Goal: Information Seeking & Learning: Learn about a topic

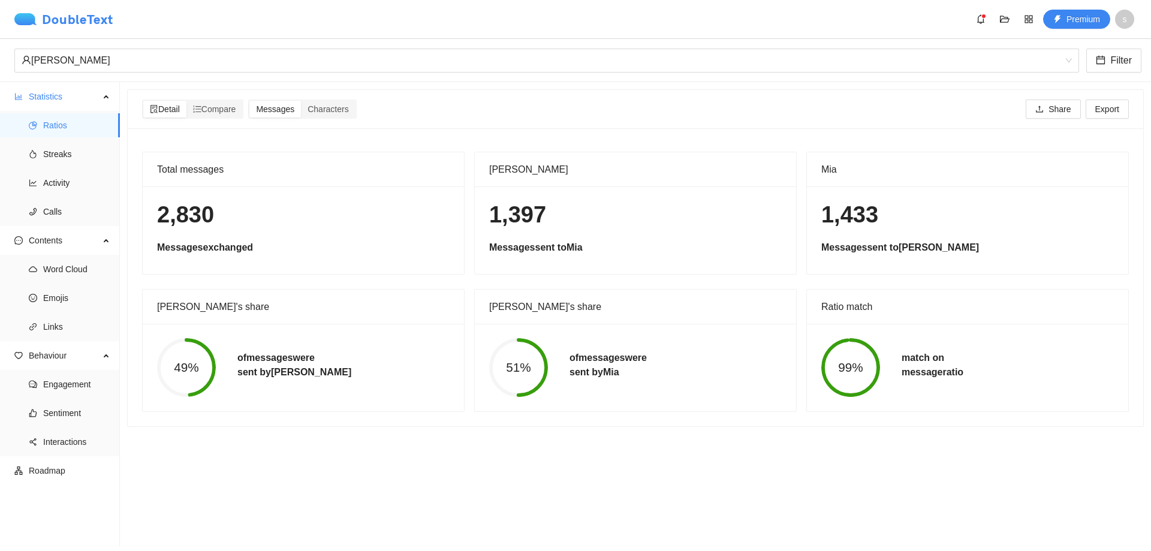
click at [29, 22] on img at bounding box center [28, 19] width 28 height 12
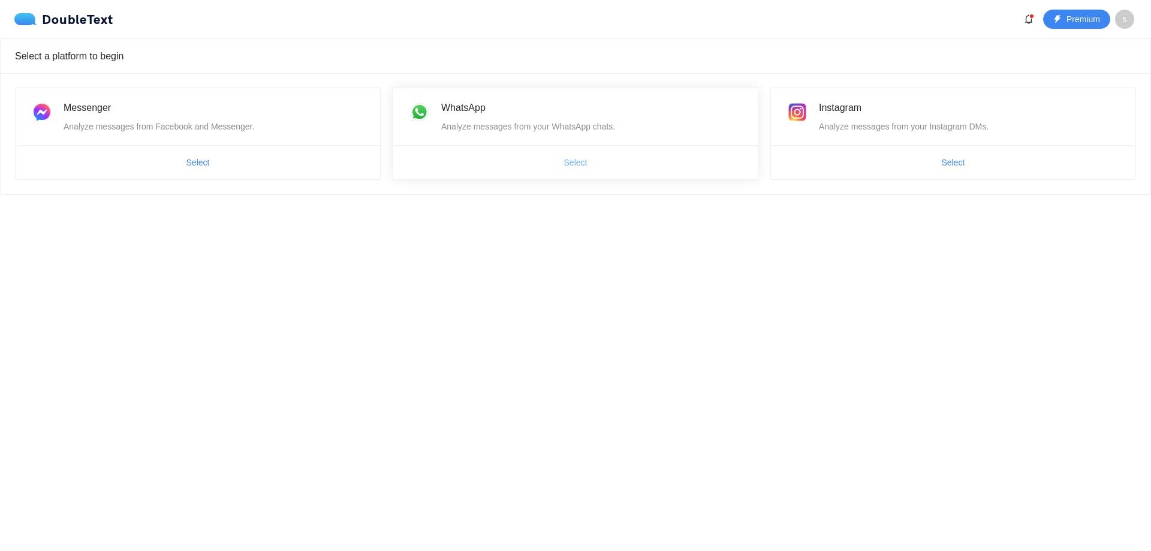
click at [567, 164] on span "Select" at bounding box center [575, 162] width 23 height 13
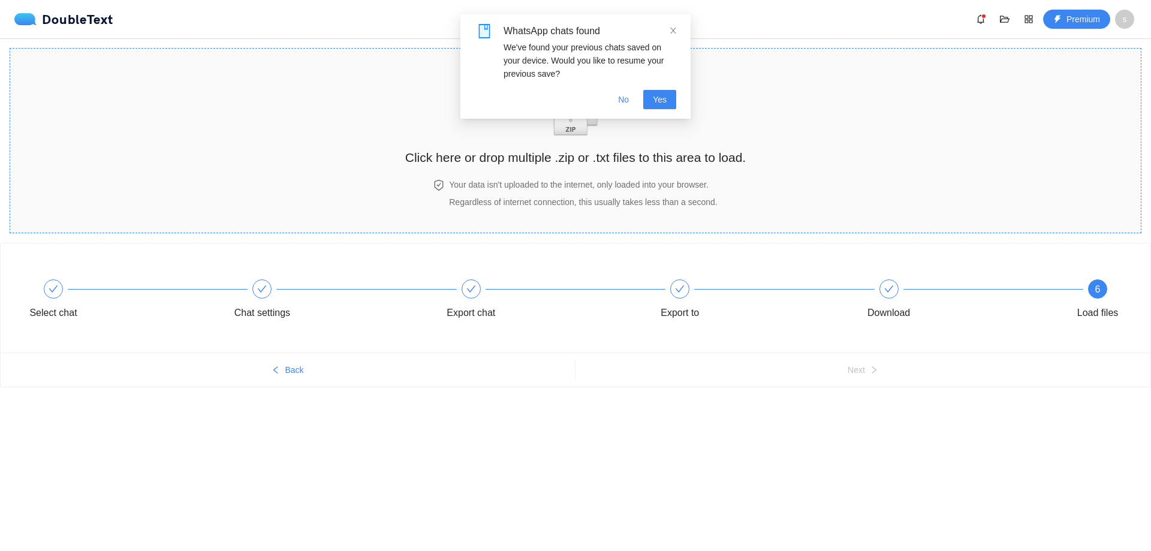
click at [558, 197] on span "Regardless of internet connection, this usually takes less than a second." at bounding box center [583, 202] width 268 height 10
click at [629, 95] on span "No" at bounding box center [623, 99] width 11 height 13
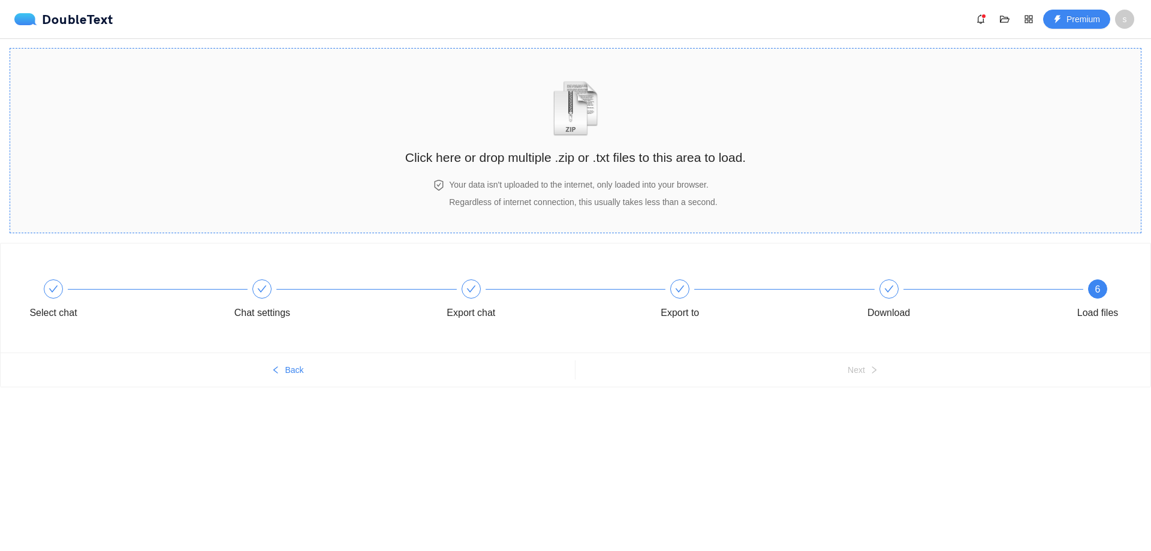
click at [647, 209] on div "Your data isn't uploaded to the internet, only loaded into your browser. Regard…" at bounding box center [583, 193] width 273 height 31
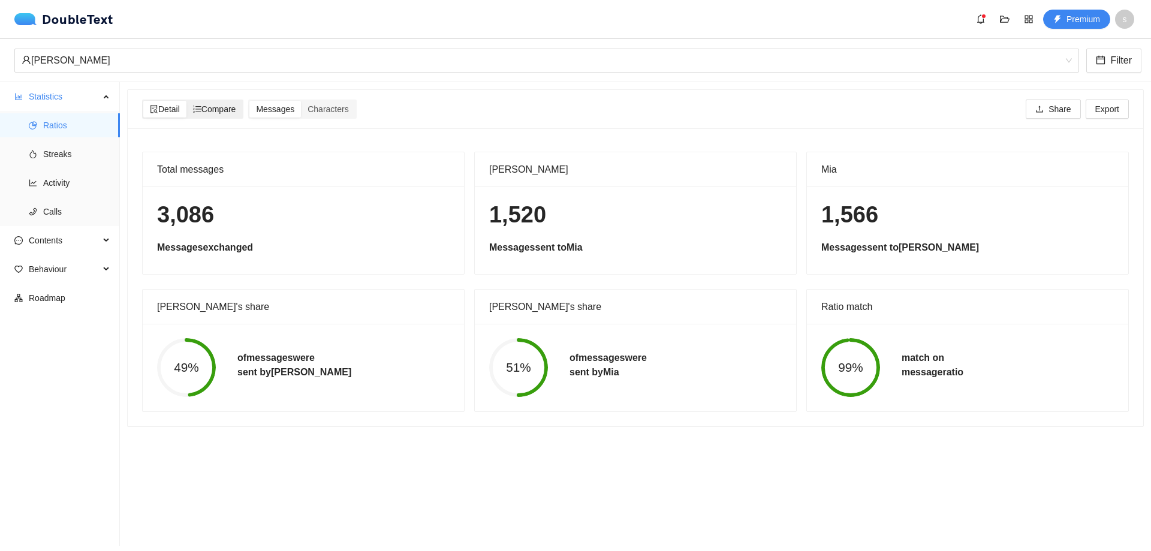
click at [219, 113] on span "Compare" at bounding box center [214, 109] width 43 height 10
click at [186, 101] on input "Compare" at bounding box center [186, 101] width 0 height 0
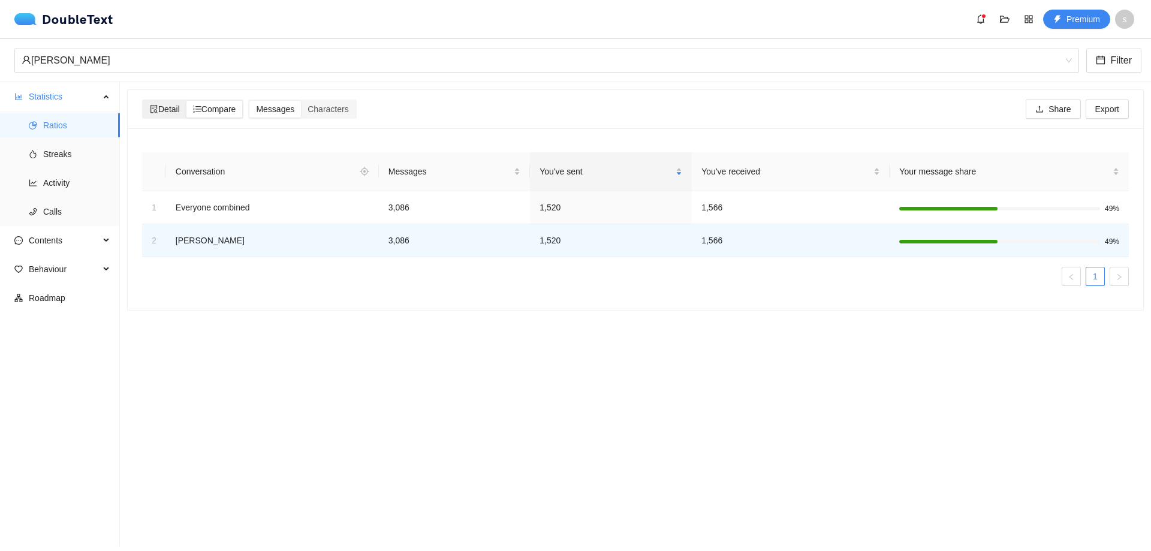
click at [165, 107] on span "Detail" at bounding box center [165, 109] width 30 height 10
click at [143, 101] on input "Detail" at bounding box center [143, 101] width 0 height 0
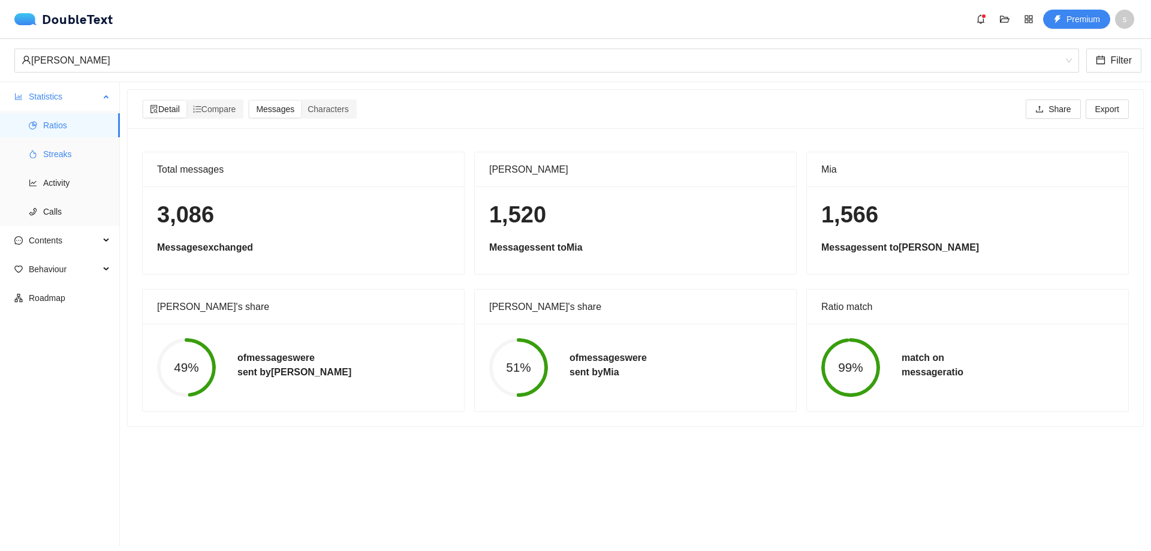
click at [69, 155] on span "Streaks" at bounding box center [76, 154] width 67 height 24
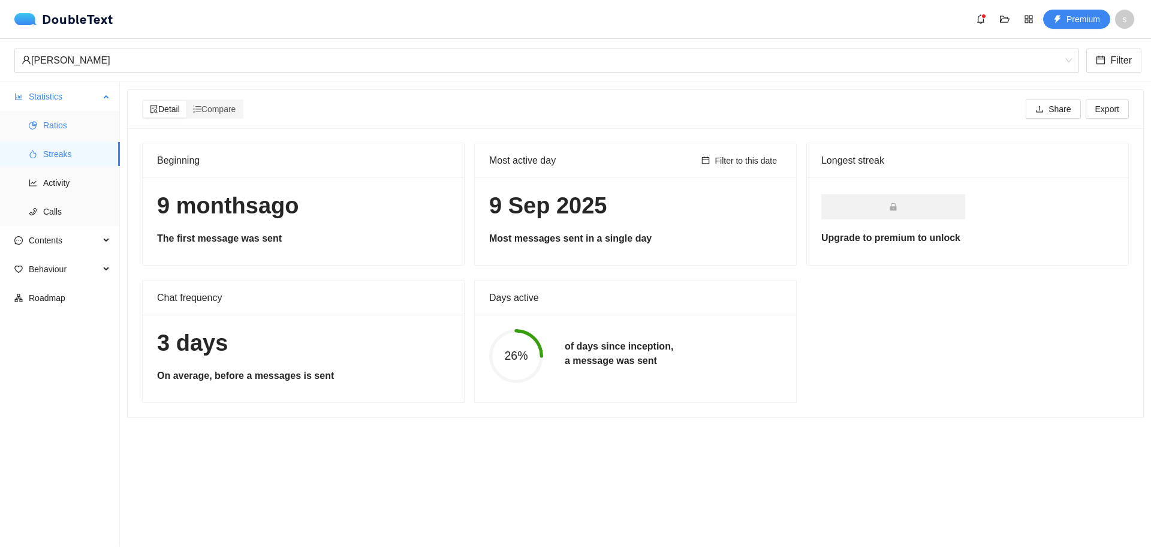
click at [66, 124] on span "Ratios" at bounding box center [76, 125] width 67 height 24
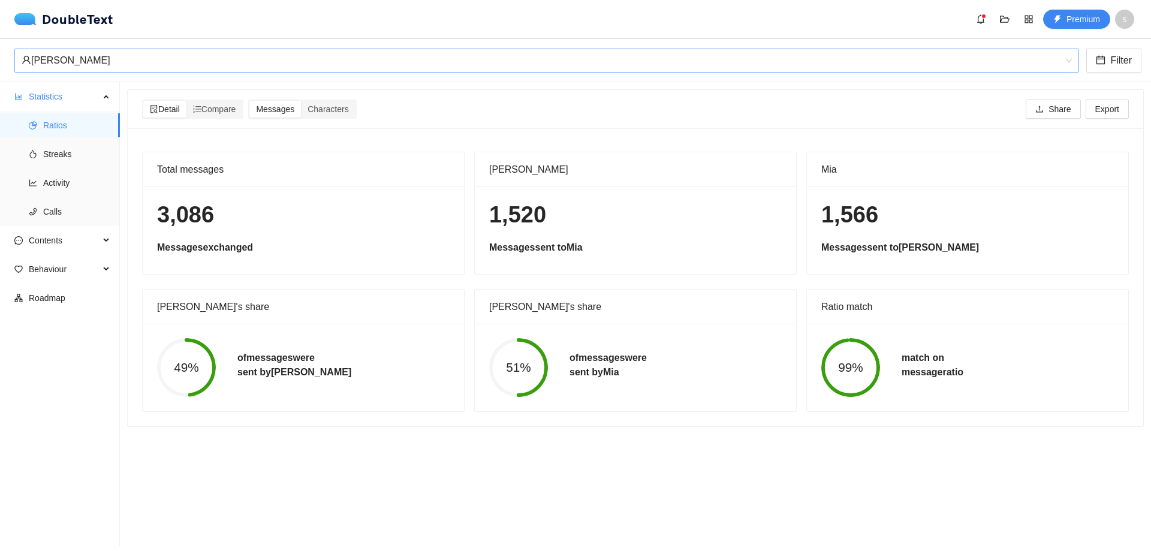
click at [1072, 62] on span "[PERSON_NAME]" at bounding box center [547, 60] width 1050 height 23
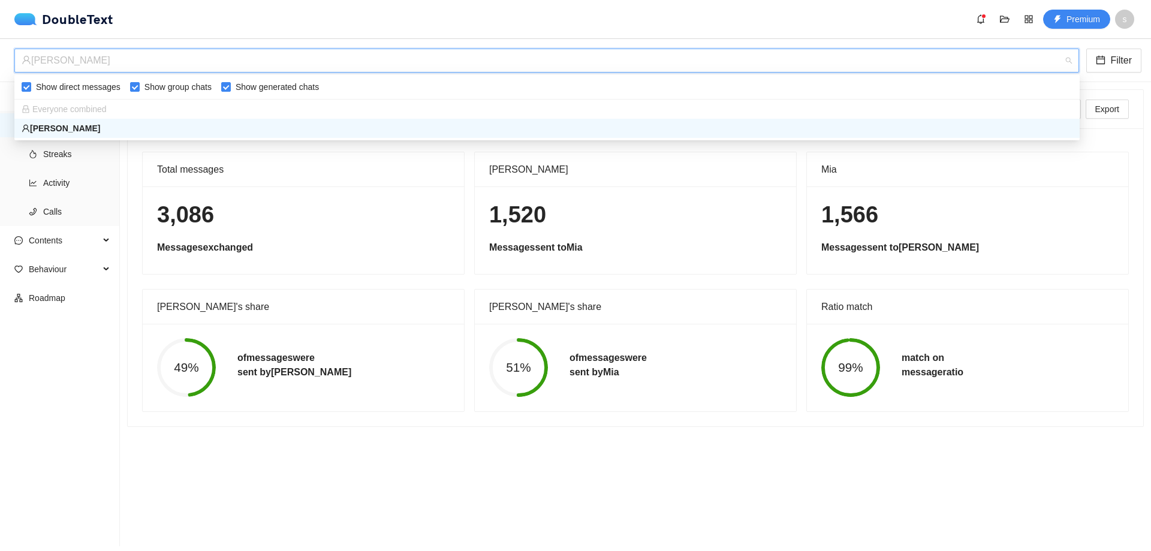
click at [1072, 62] on span "[PERSON_NAME]" at bounding box center [547, 60] width 1050 height 23
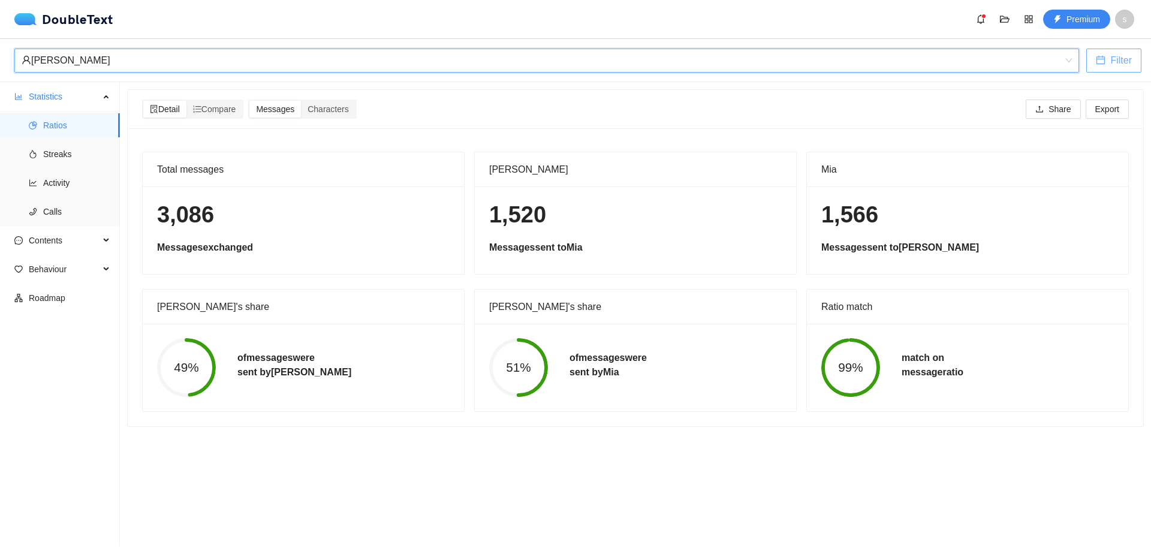
click at [1119, 61] on span "Filter" at bounding box center [1121, 60] width 22 height 15
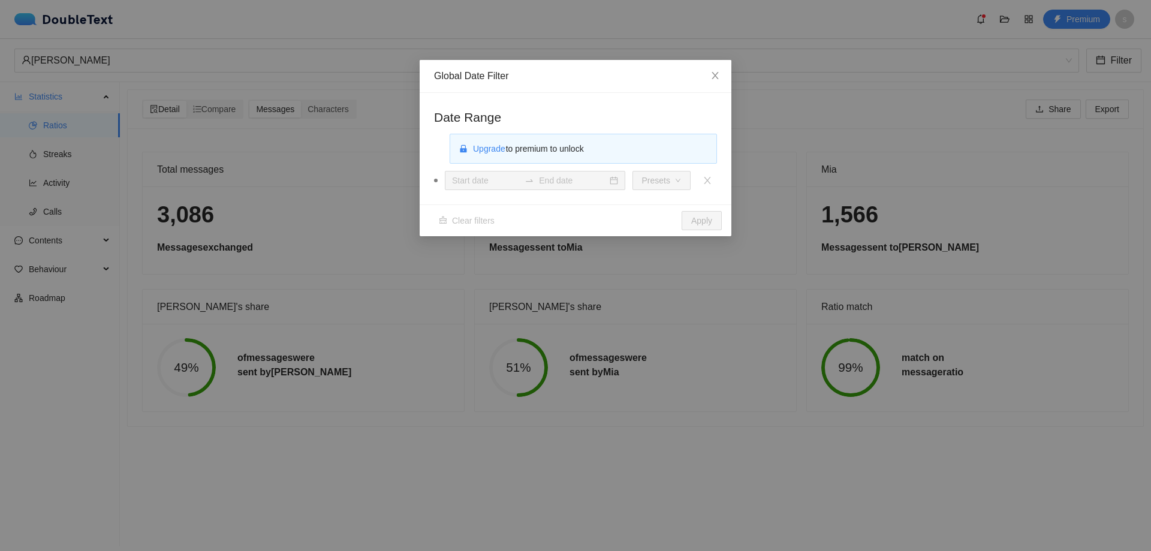
click at [555, 147] on span "Upgrade to premium to unlock" at bounding box center [528, 149] width 112 height 10
click at [710, 79] on span "Close" at bounding box center [715, 76] width 32 height 32
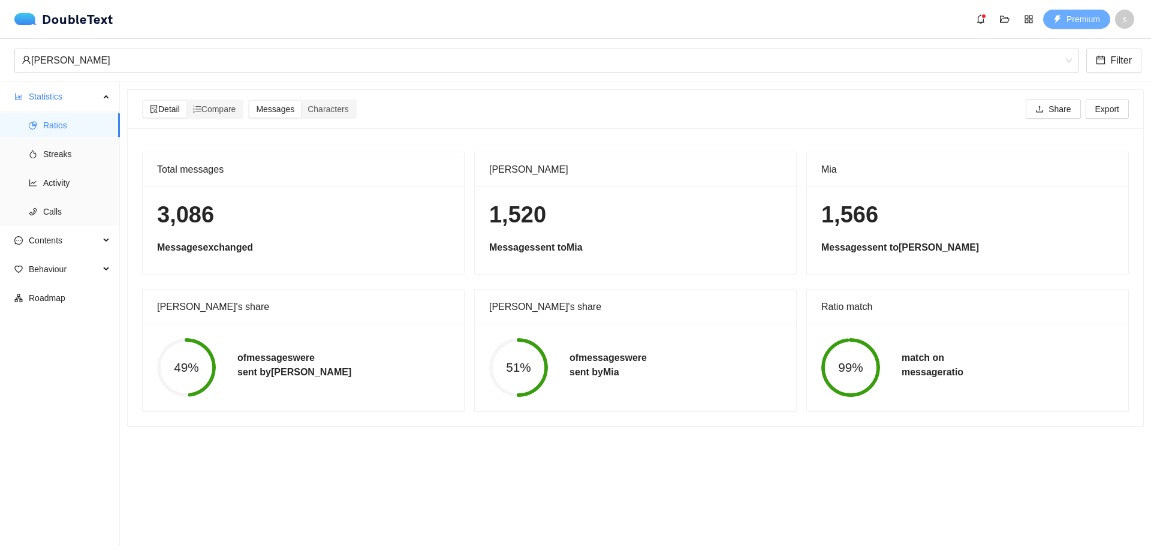
click at [1075, 22] on span "Premium" at bounding box center [1084, 19] width 34 height 13
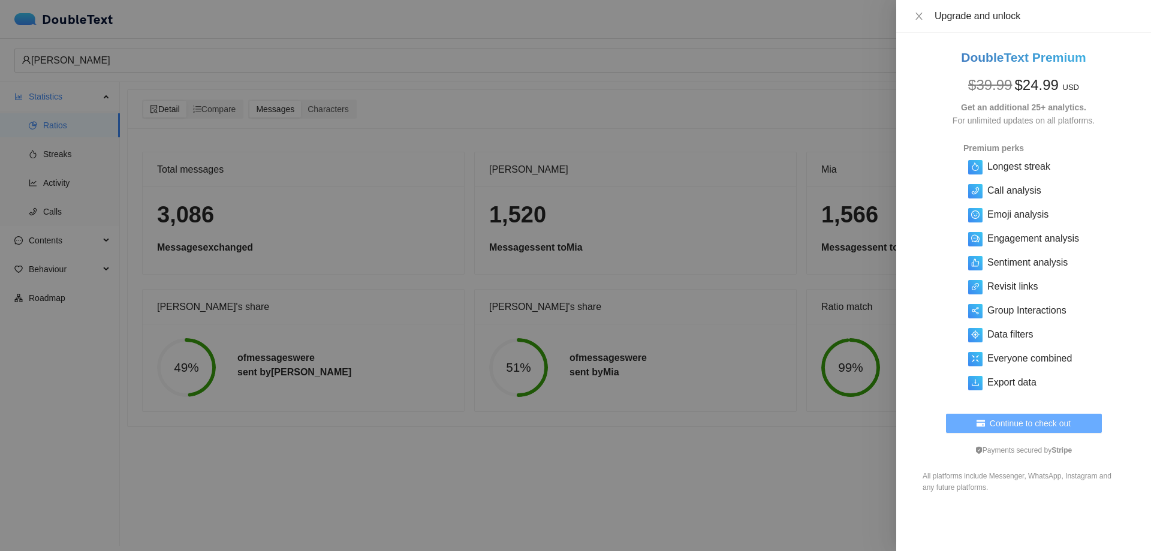
click at [1035, 426] on span "Continue to check out" at bounding box center [1030, 423] width 81 height 13
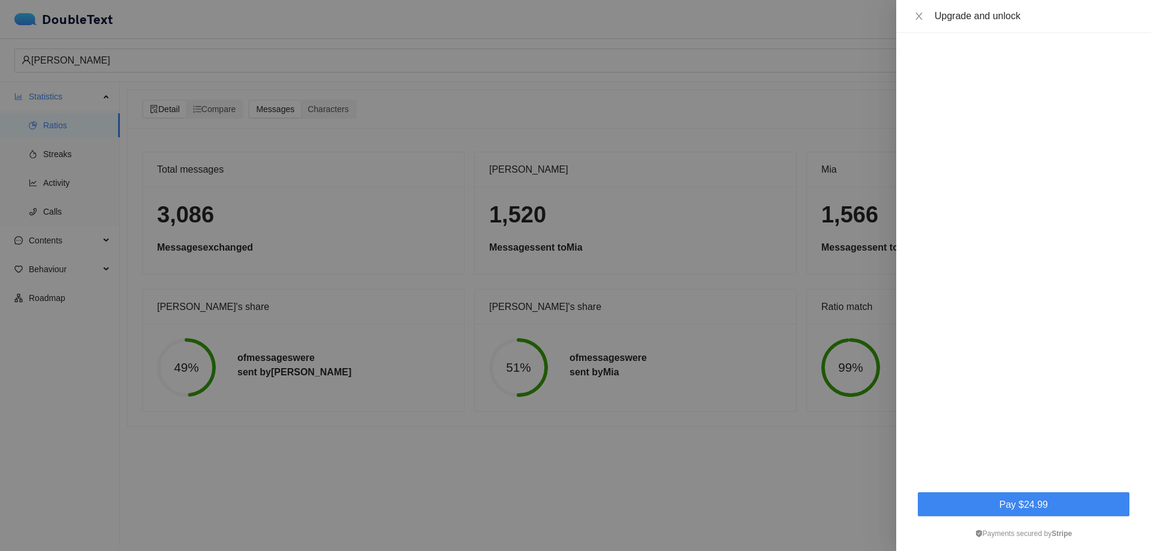
scroll to position [457, 0]
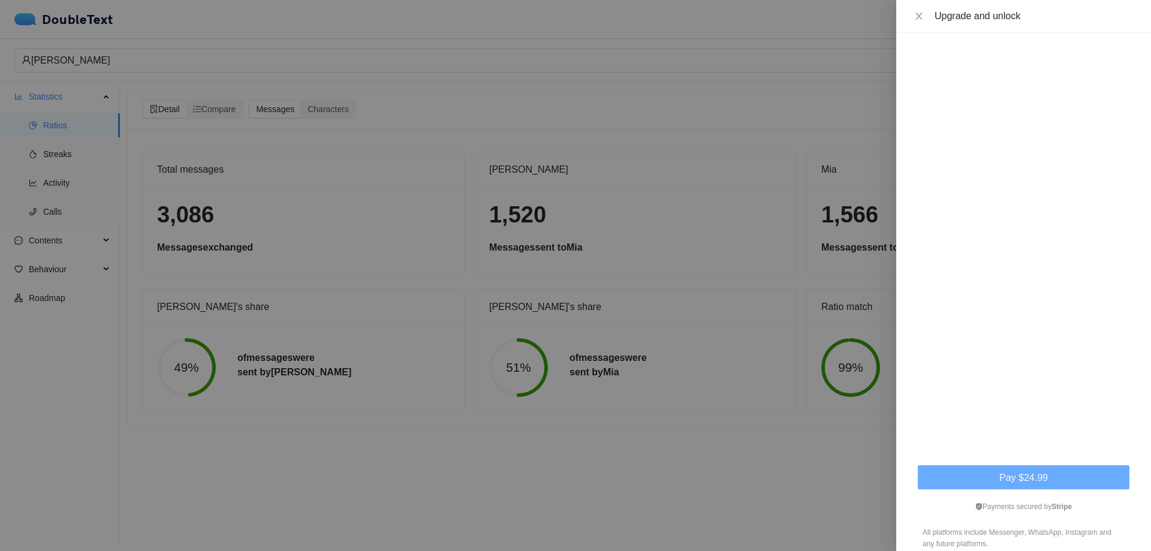
click at [1031, 470] on span "Pay $24.99" at bounding box center [1023, 477] width 49 height 15
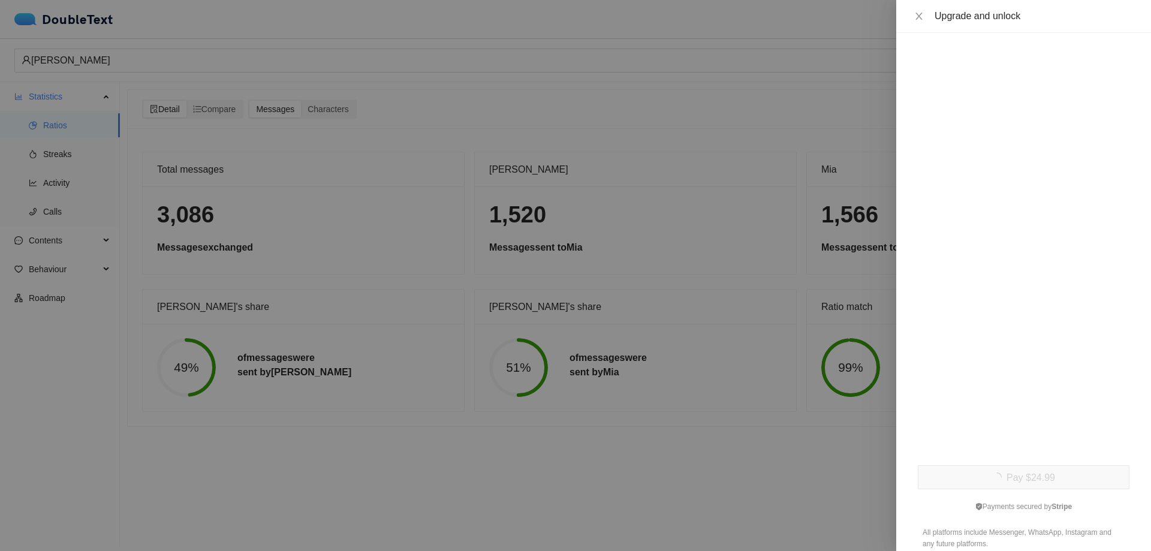
scroll to position [0, 0]
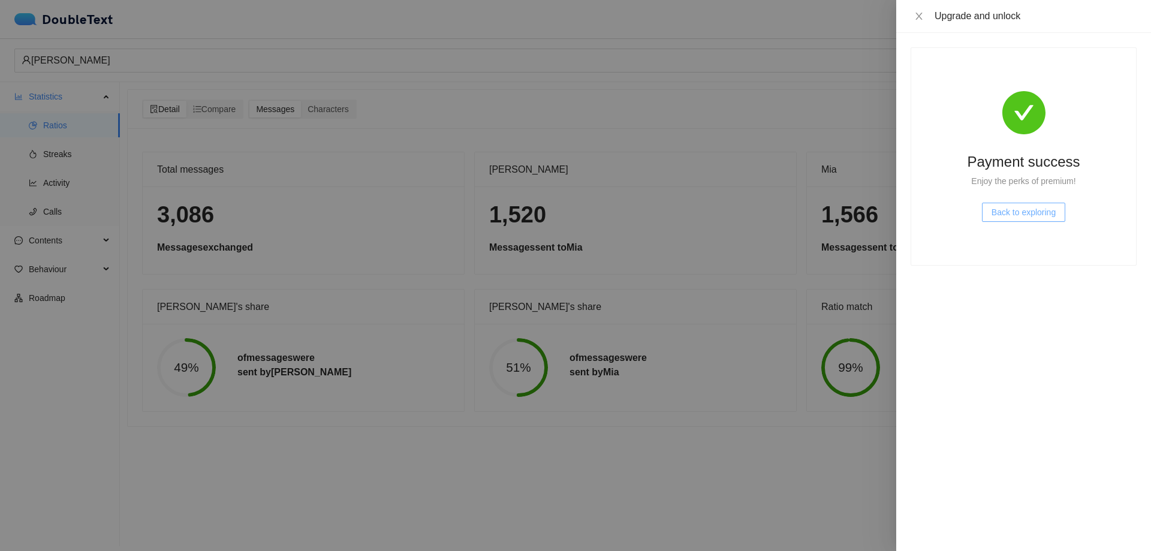
click at [1004, 210] on span "Back to exploring" at bounding box center [1024, 212] width 64 height 13
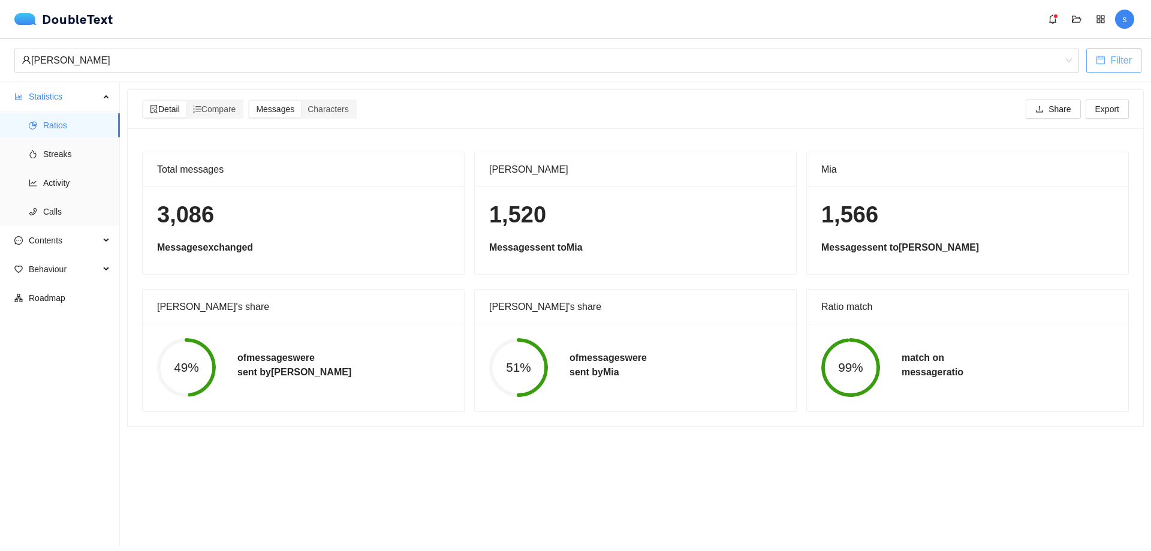
click at [1114, 61] on span "Filter" at bounding box center [1121, 60] width 22 height 15
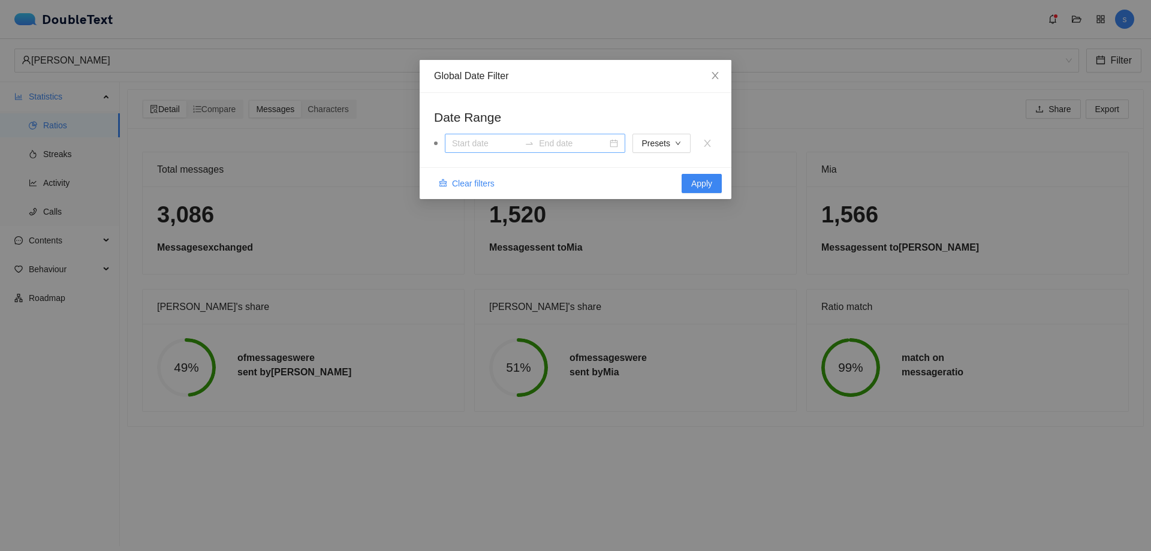
click at [492, 144] on input at bounding box center [486, 143] width 68 height 13
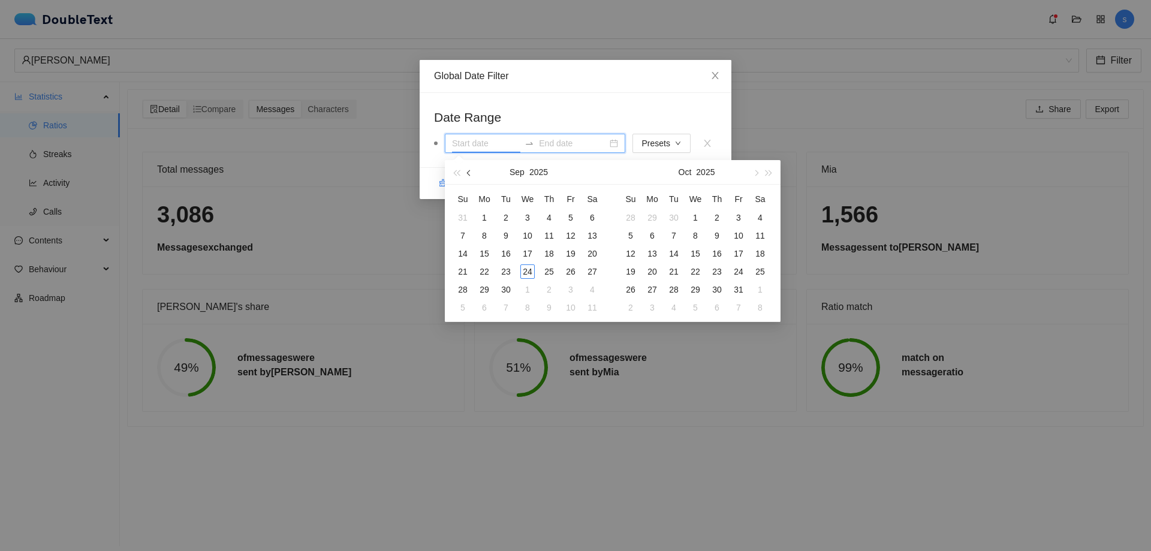
click at [465, 174] on button "button" at bounding box center [469, 172] width 13 height 24
click at [466, 174] on button "button" at bounding box center [469, 172] width 13 height 24
click at [468, 173] on span "button" at bounding box center [470, 173] width 6 height 6
type input "[DATE]"
click at [466, 219] on div "1" at bounding box center [463, 217] width 14 height 14
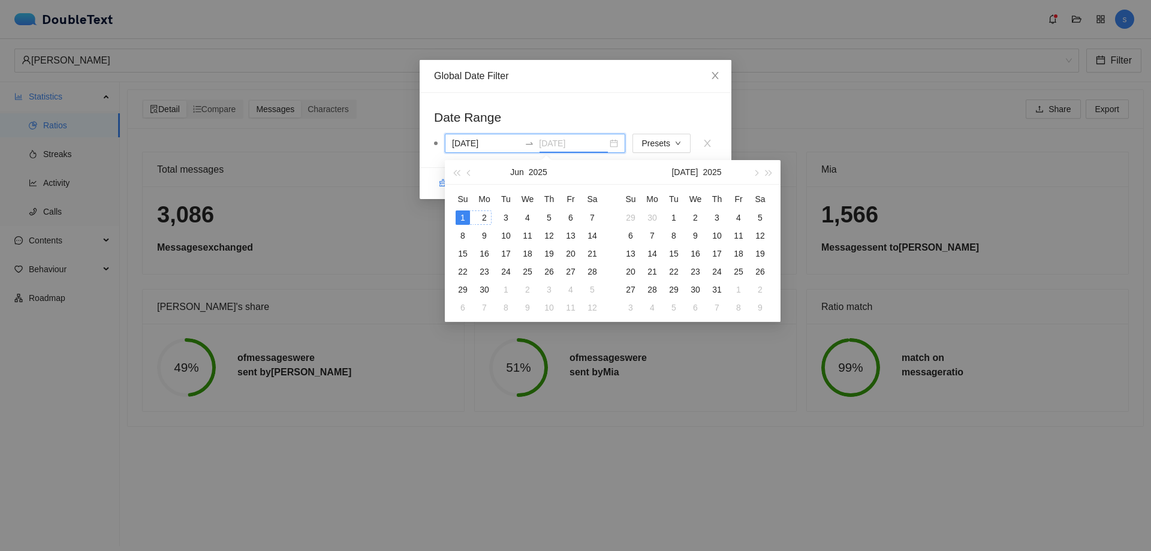
type input "[DATE]"
click at [757, 171] on span "button" at bounding box center [755, 173] width 6 height 6
type input "[DATE]"
click at [679, 287] on div "30" at bounding box center [674, 289] width 14 height 14
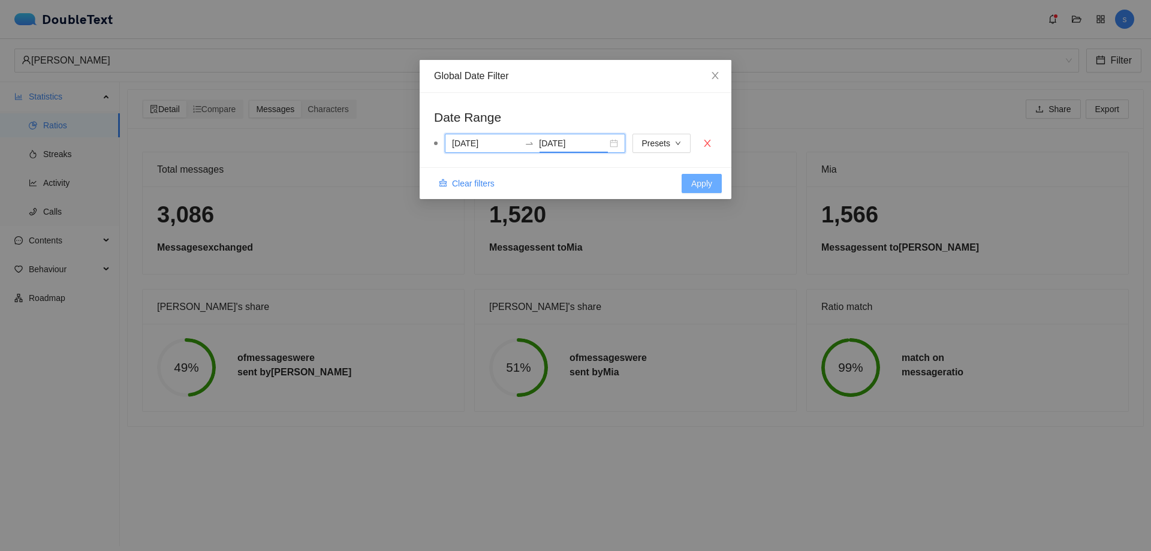
click at [700, 186] on span "Apply" at bounding box center [701, 183] width 21 height 13
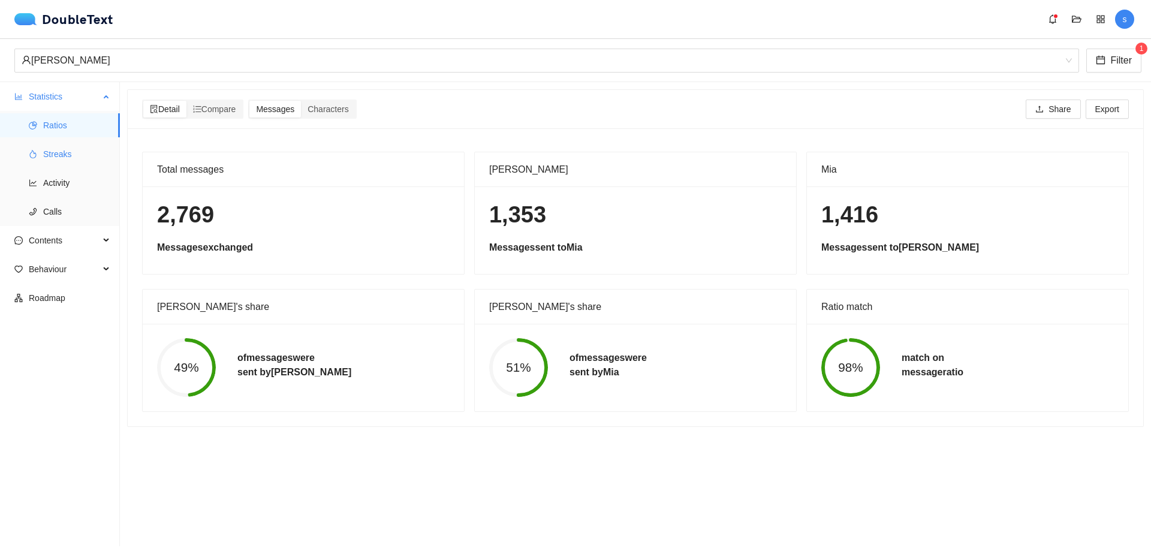
click at [73, 151] on span "Streaks" at bounding box center [76, 154] width 67 height 24
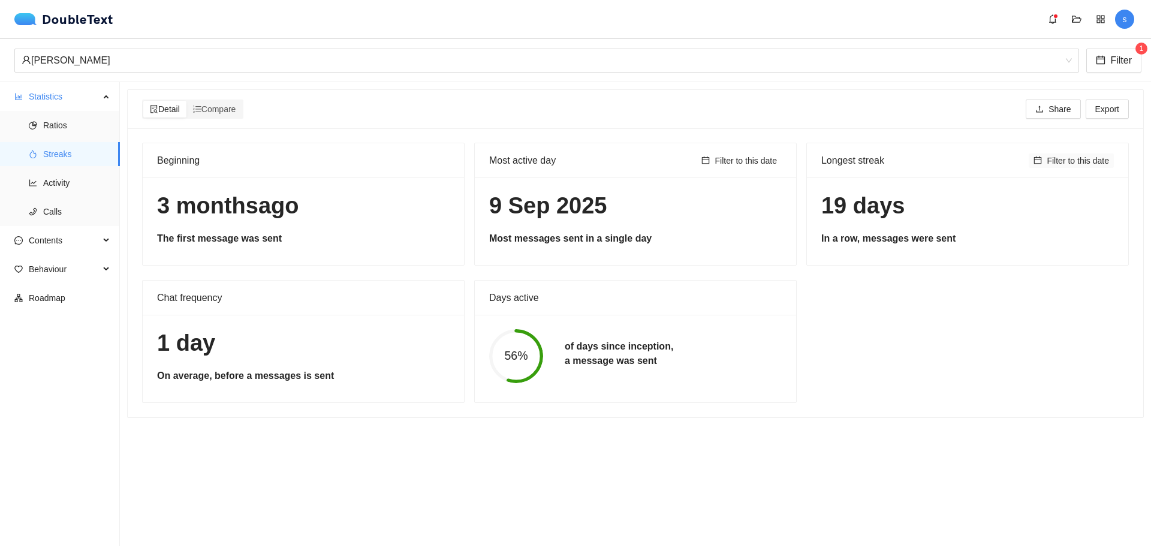
click at [1058, 162] on span "Filter to this date" at bounding box center [1078, 160] width 62 height 13
type input "[DATE]"
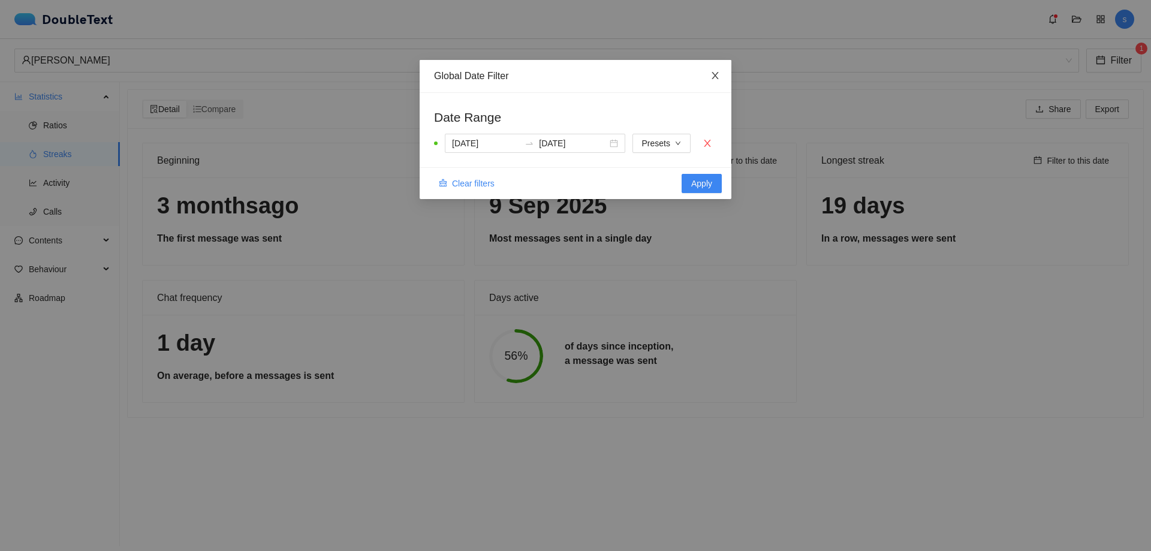
click at [719, 68] on span "Close" at bounding box center [715, 76] width 32 height 32
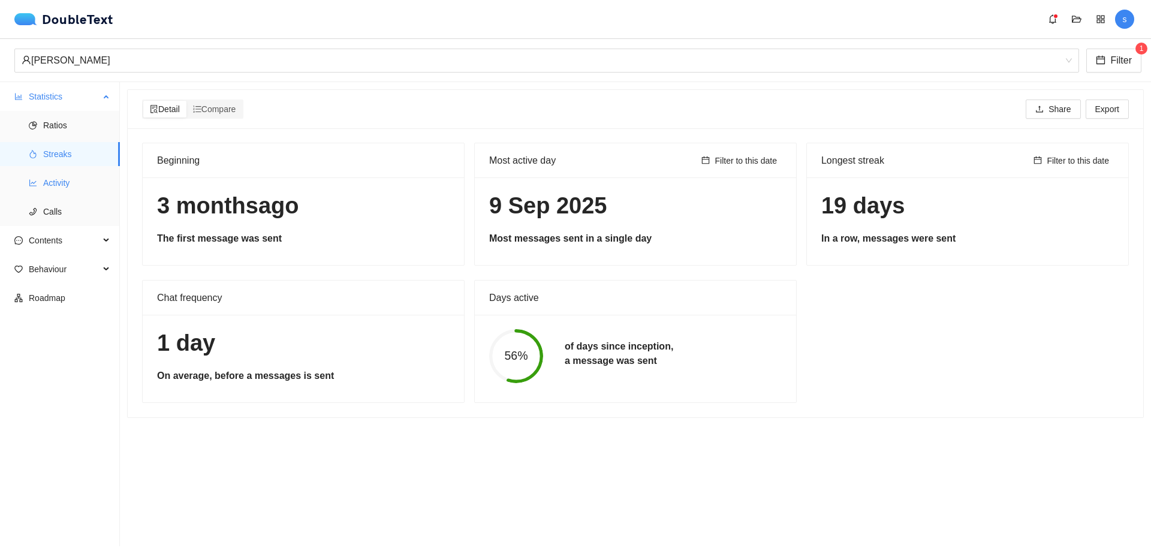
click at [44, 182] on span "Activity" at bounding box center [76, 183] width 67 height 24
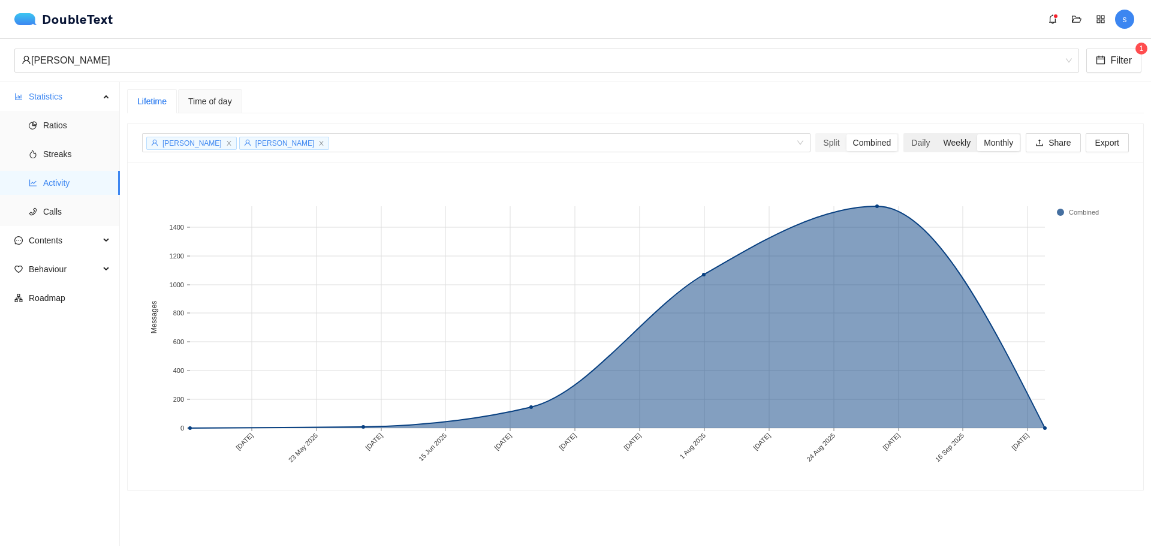
click at [944, 141] on div "Weekly" at bounding box center [956, 142] width 41 height 17
click at [936, 134] on input "Weekly" at bounding box center [936, 134] width 0 height 0
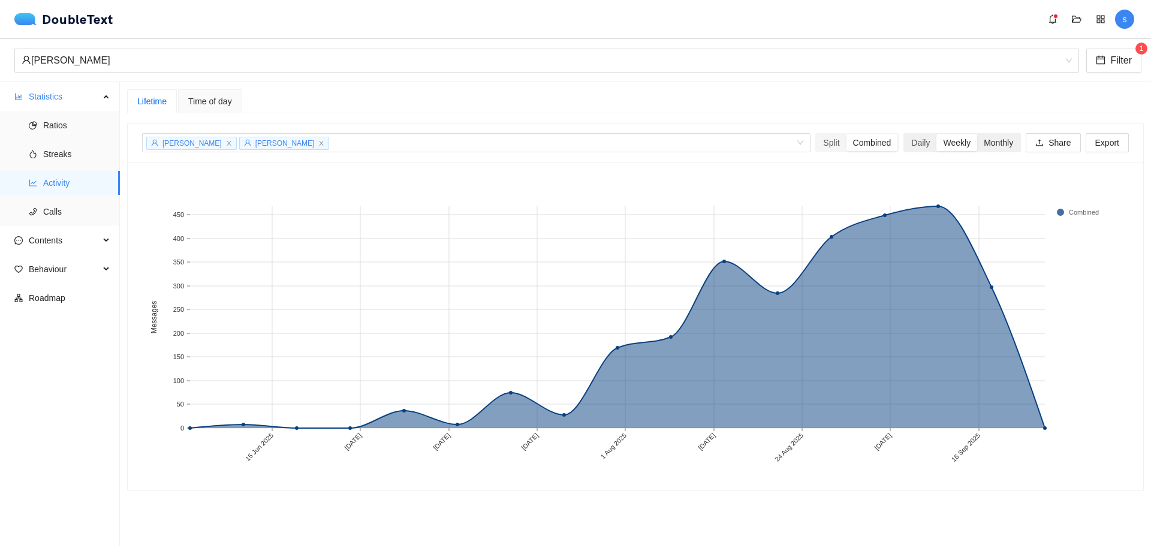
click at [977, 140] on div "Monthly" at bounding box center [998, 142] width 43 height 17
click at [977, 134] on input "Monthly" at bounding box center [977, 134] width 0 height 0
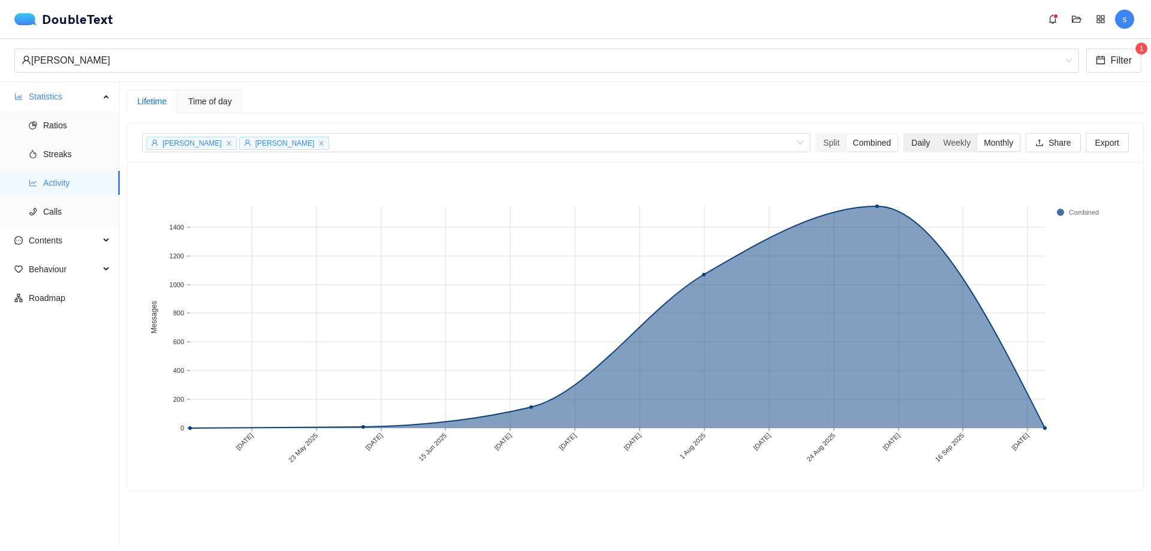
click at [924, 146] on div "Daily" at bounding box center [921, 142] width 32 height 17
click at [905, 134] on input "Daily" at bounding box center [905, 134] width 0 height 0
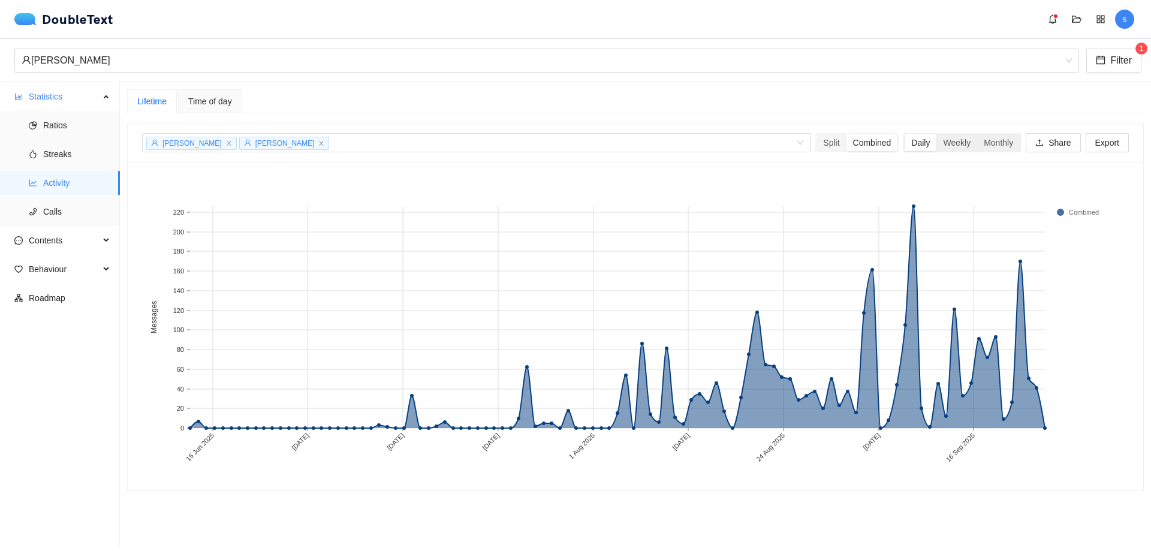
click at [908, 142] on div "Daily" at bounding box center [921, 142] width 32 height 17
click at [905, 134] on input "Daily" at bounding box center [905, 134] width 0 height 0
click at [940, 142] on div "Weekly" at bounding box center [956, 142] width 41 height 17
click at [936, 134] on input "Weekly" at bounding box center [936, 134] width 0 height 0
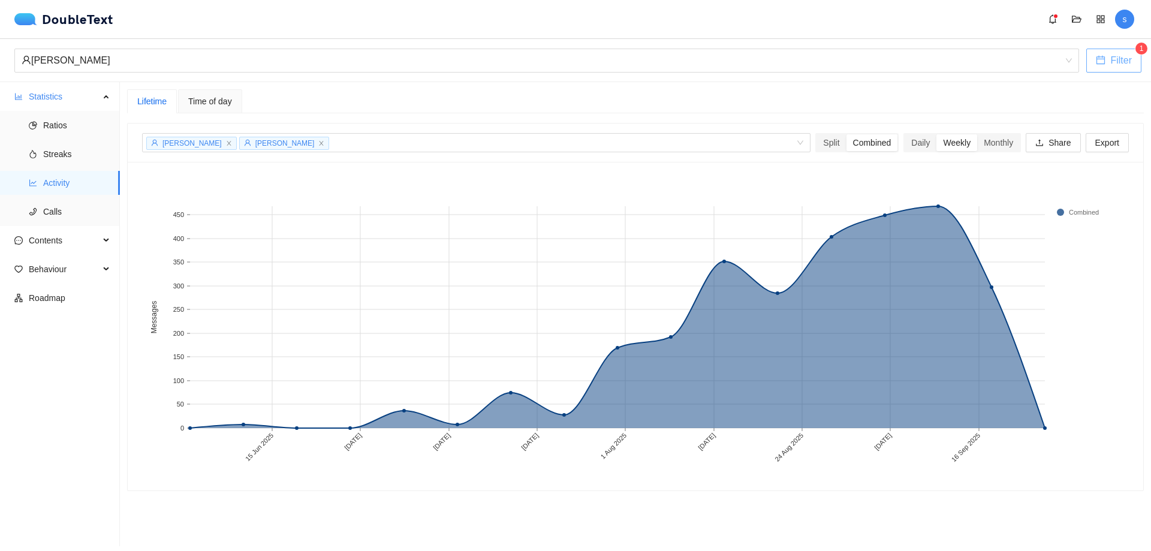
drag, startPoint x: 1113, startPoint y: 46, endPoint x: 1113, endPoint y: 55, distance: 9.0
click at [1113, 46] on div "[PERSON_NAME] Filter 1" at bounding box center [575, 60] width 1151 height 43
click at [1114, 58] on span "Filter" at bounding box center [1121, 60] width 22 height 15
type input "[DATE]"
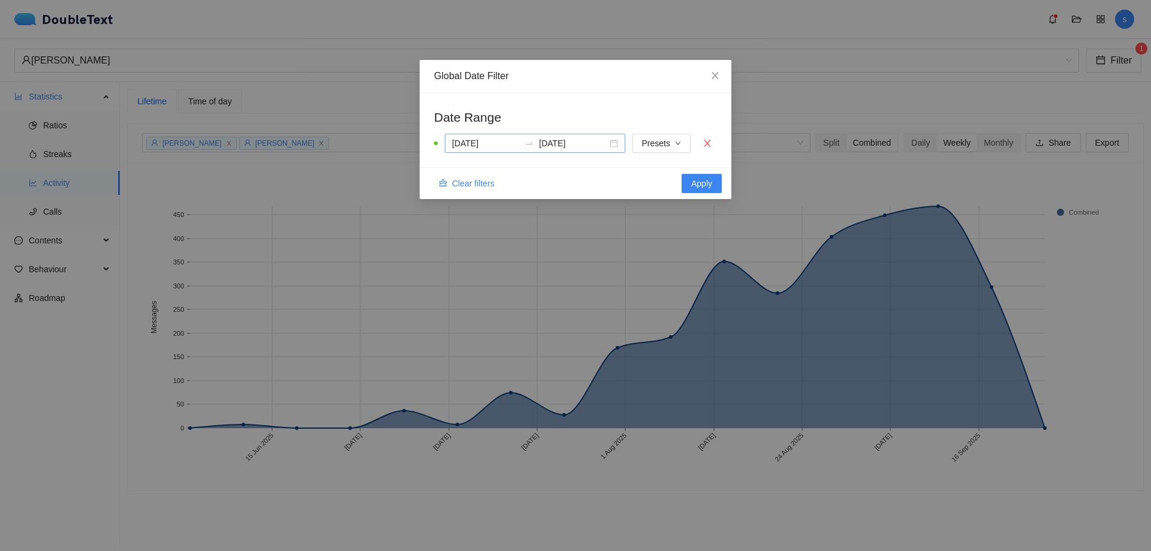
click at [614, 141] on div "[DATE] [DATE]" at bounding box center [535, 143] width 180 height 19
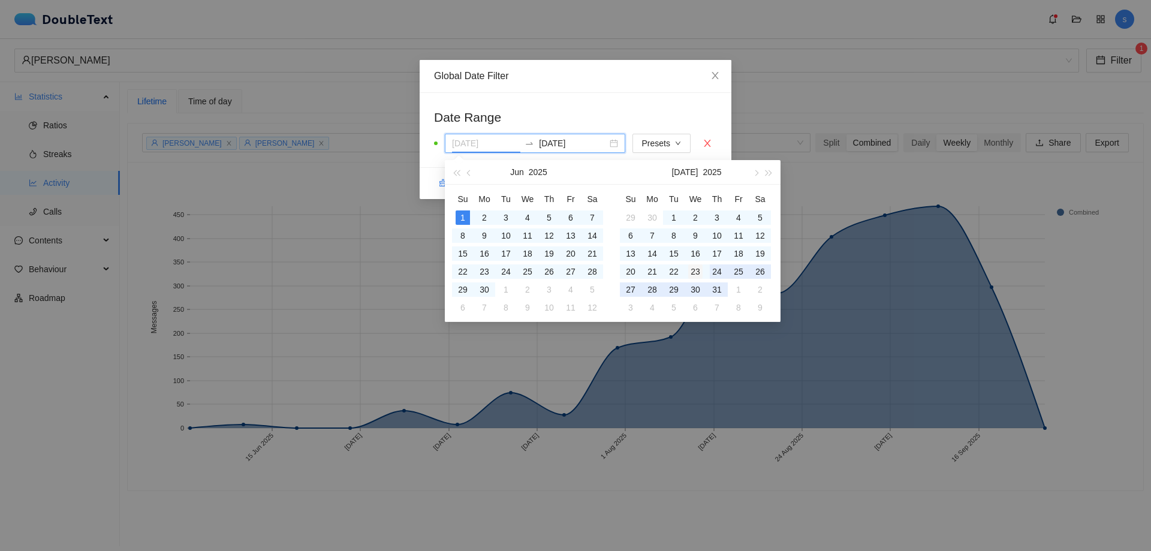
type input "[DATE]"
click at [699, 269] on div "23" at bounding box center [695, 271] width 14 height 14
click at [469, 171] on span "button" at bounding box center [470, 173] width 6 height 6
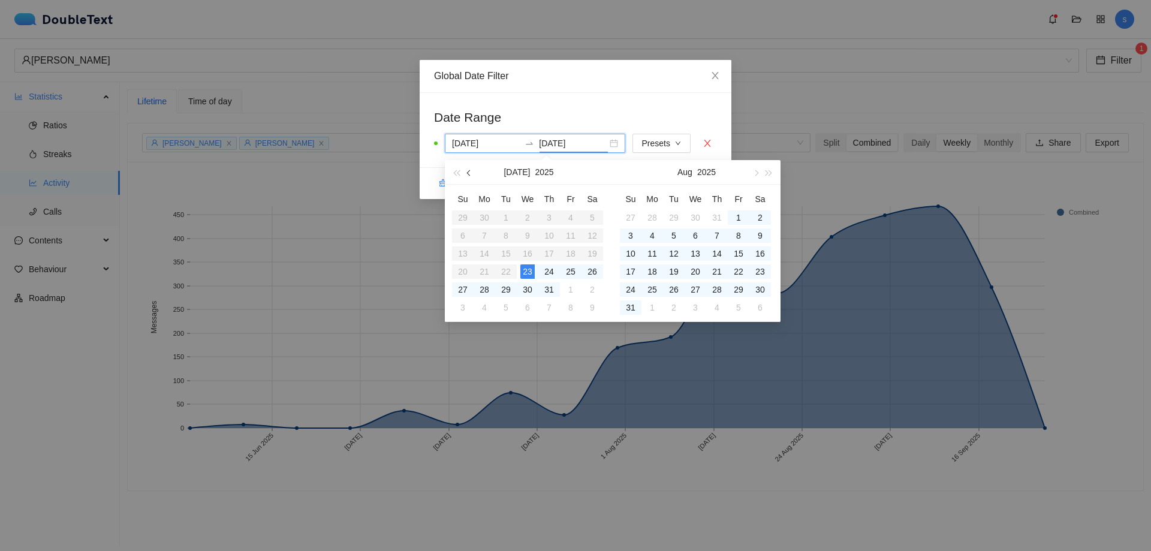
click at [469, 171] on span "button" at bounding box center [470, 173] width 6 height 6
click at [757, 171] on span "button" at bounding box center [755, 173] width 6 height 6
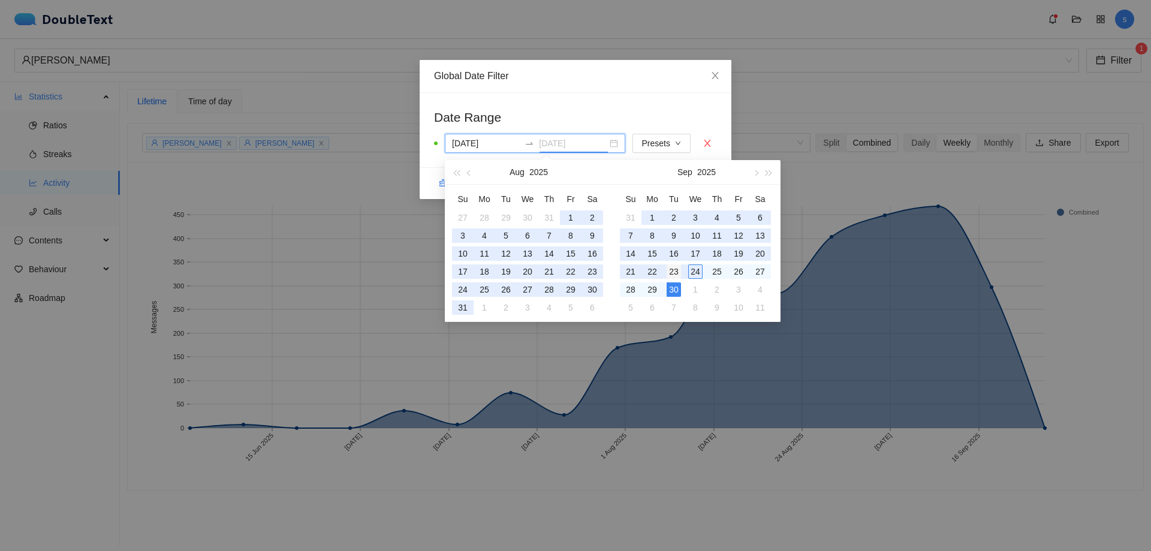
type input "[DATE]"
click at [678, 270] on div "23" at bounding box center [674, 271] width 14 height 14
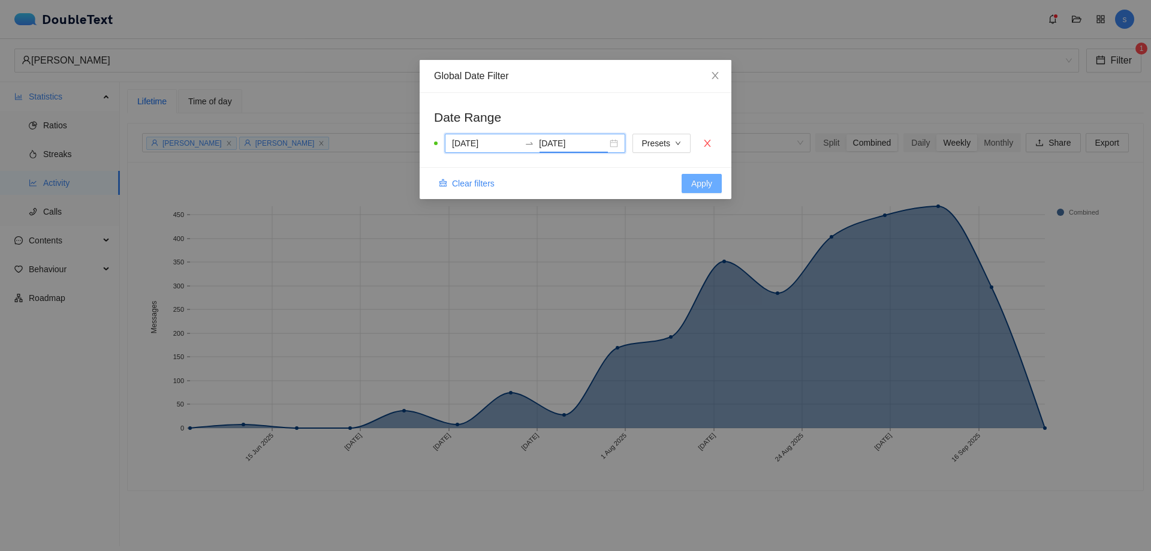
click at [701, 186] on span "Apply" at bounding box center [701, 183] width 21 height 13
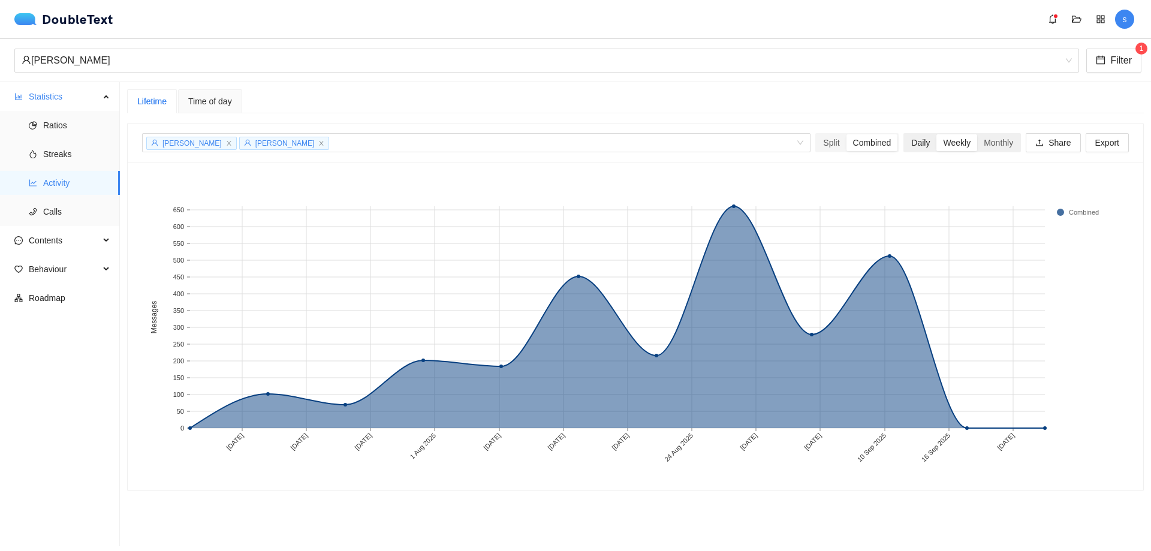
click at [915, 138] on div "Daily" at bounding box center [921, 142] width 32 height 17
click at [905, 134] on input "Daily" at bounding box center [905, 134] width 0 height 0
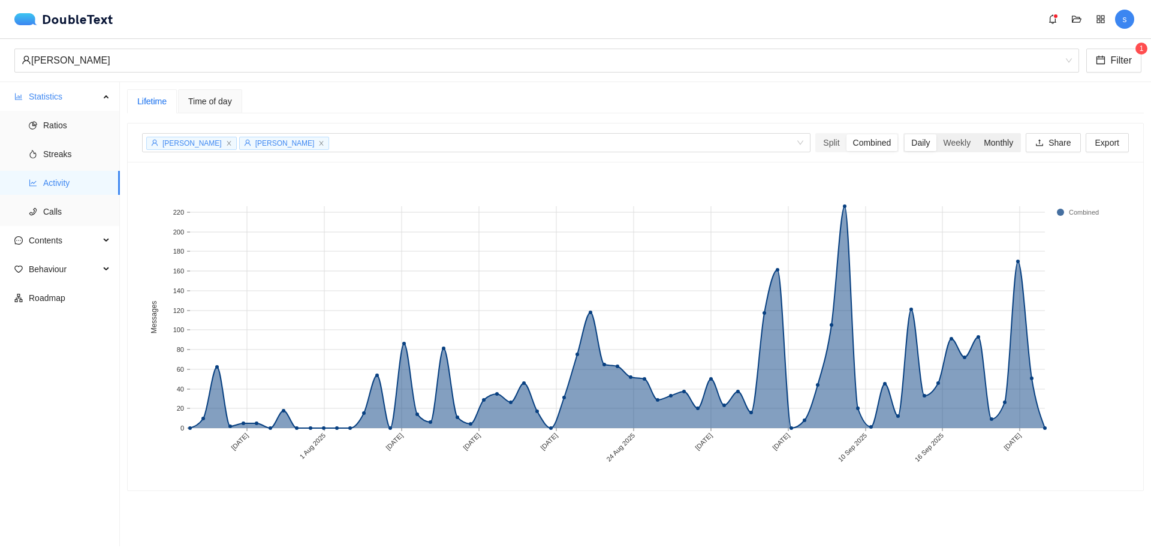
click at [994, 138] on div "Monthly" at bounding box center [998, 142] width 43 height 17
click at [977, 134] on input "Monthly" at bounding box center [977, 134] width 0 height 0
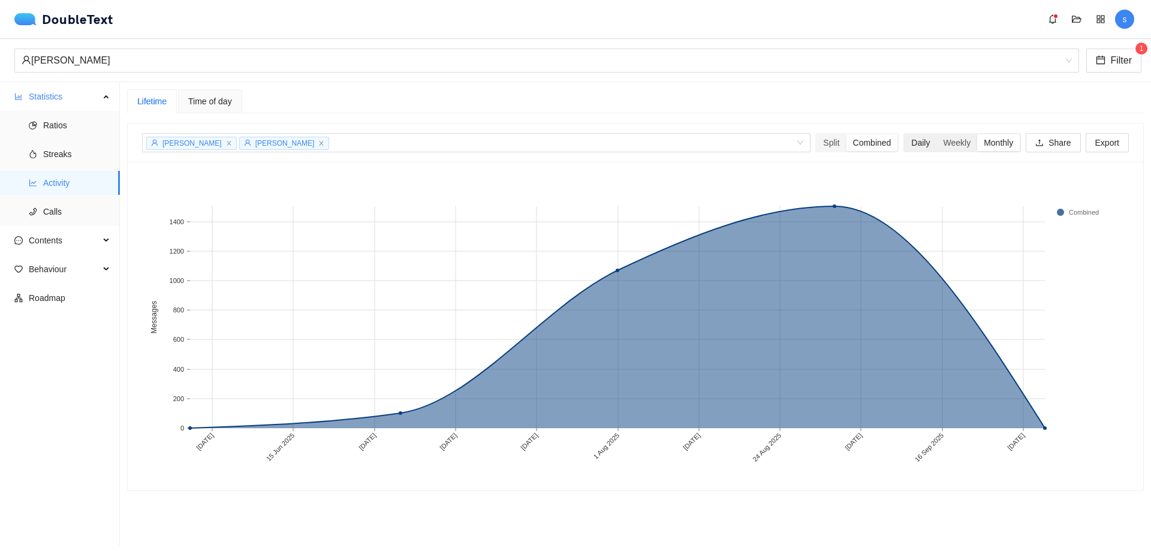
click at [907, 138] on div "Daily" at bounding box center [921, 142] width 32 height 17
click at [905, 134] on input "Daily" at bounding box center [905, 134] width 0 height 0
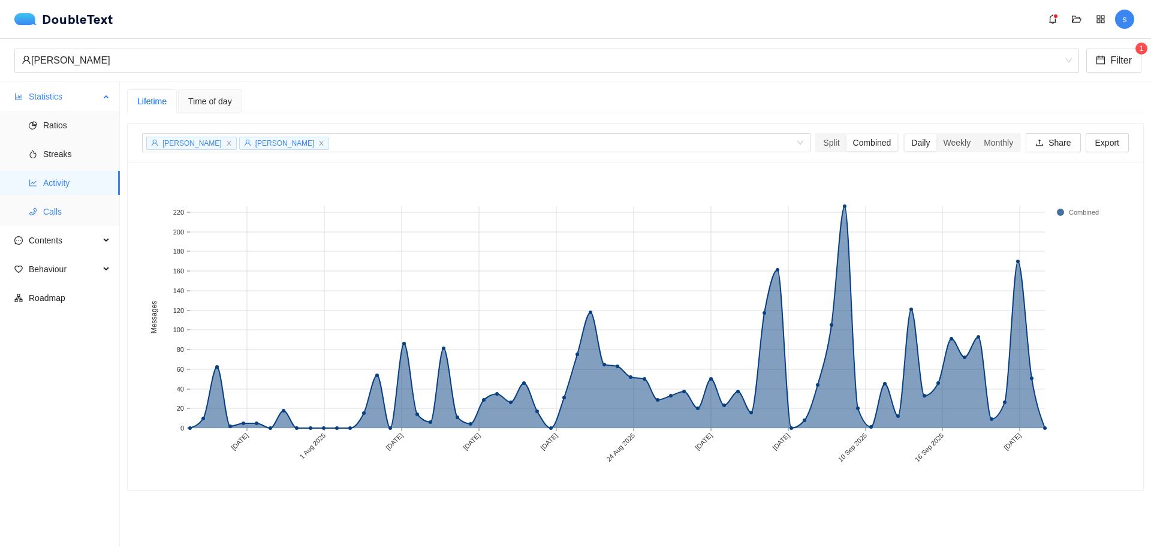
click at [69, 210] on span "Calls" at bounding box center [76, 212] width 67 height 24
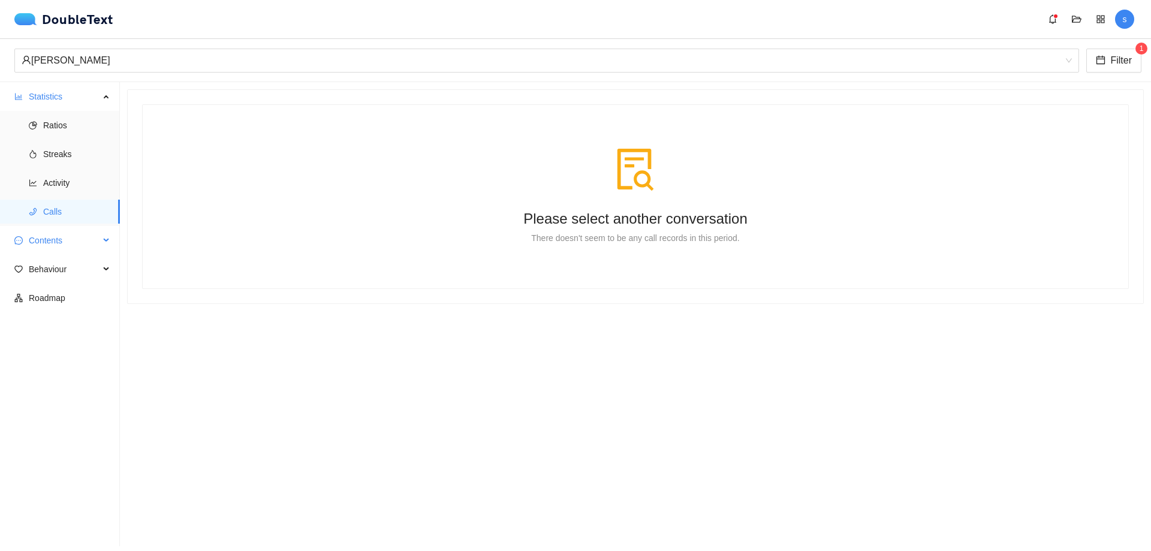
click at [56, 242] on span "Contents" at bounding box center [64, 240] width 71 height 24
click at [58, 270] on span "Word Cloud" at bounding box center [76, 269] width 67 height 24
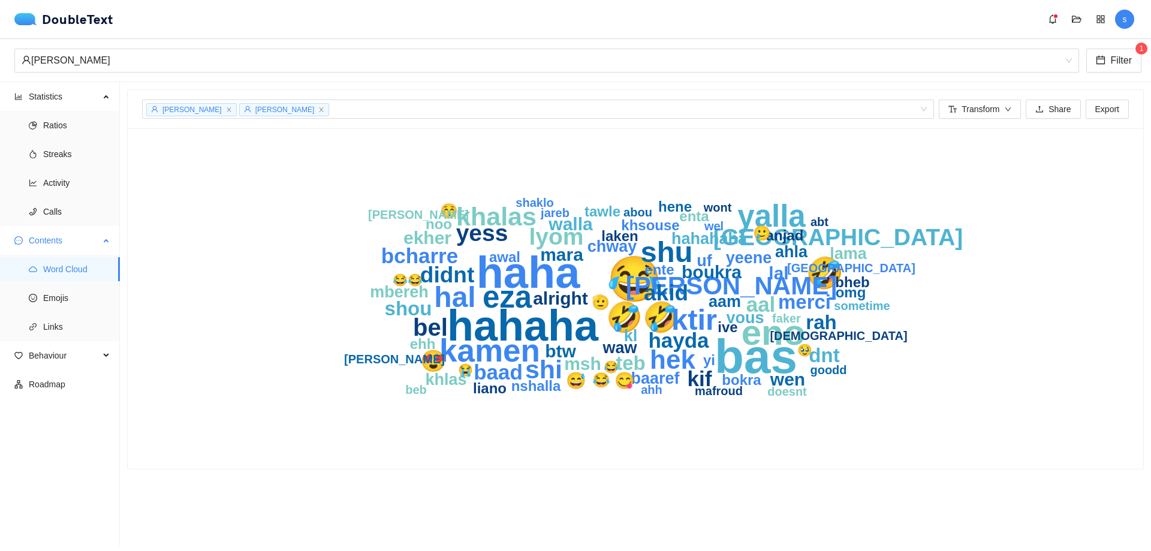
click at [70, 311] on ul "Word Cloud Emojis Links" at bounding box center [59, 298] width 119 height 86
click at [63, 358] on span "Behaviour" at bounding box center [64, 356] width 71 height 24
click at [56, 388] on span "Engagement" at bounding box center [76, 384] width 67 height 24
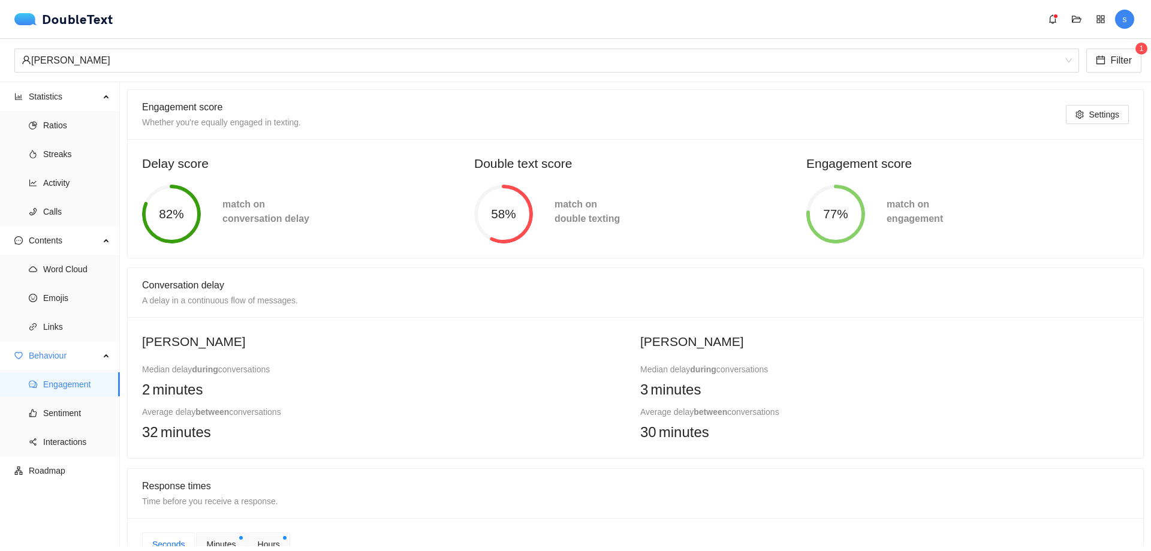
click at [507, 218] on span "58%" at bounding box center [503, 213] width 59 height 13
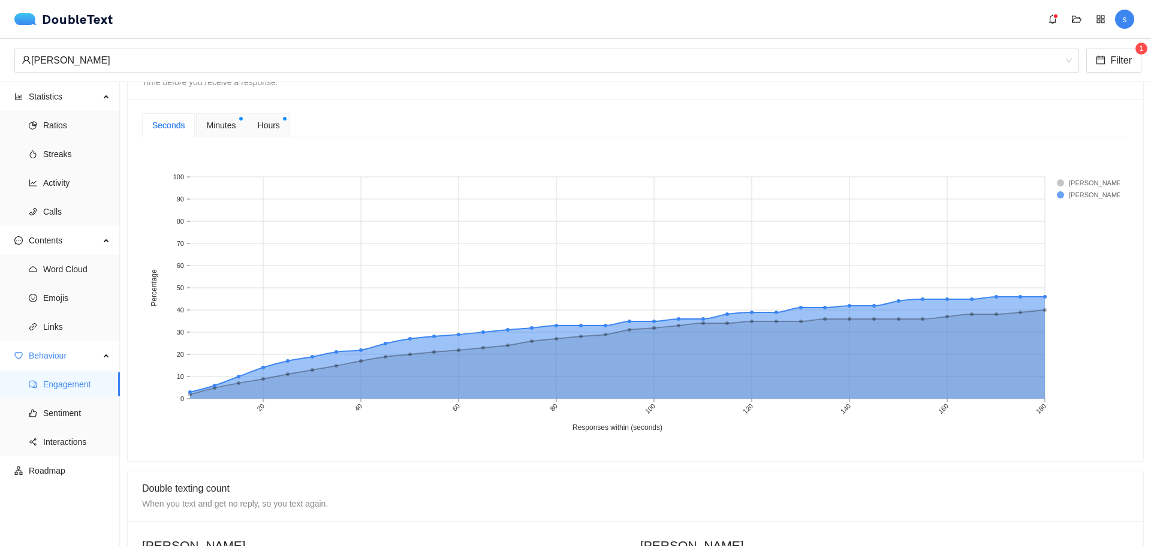
scroll to position [420, 0]
click at [222, 112] on div "Seconds Minutes Hours 20 40 60 80 100 120 140 160 180 Responses within (seconds…" at bounding box center [636, 279] width 1016 height 362
click at [221, 123] on span "Minutes" at bounding box center [220, 124] width 29 height 13
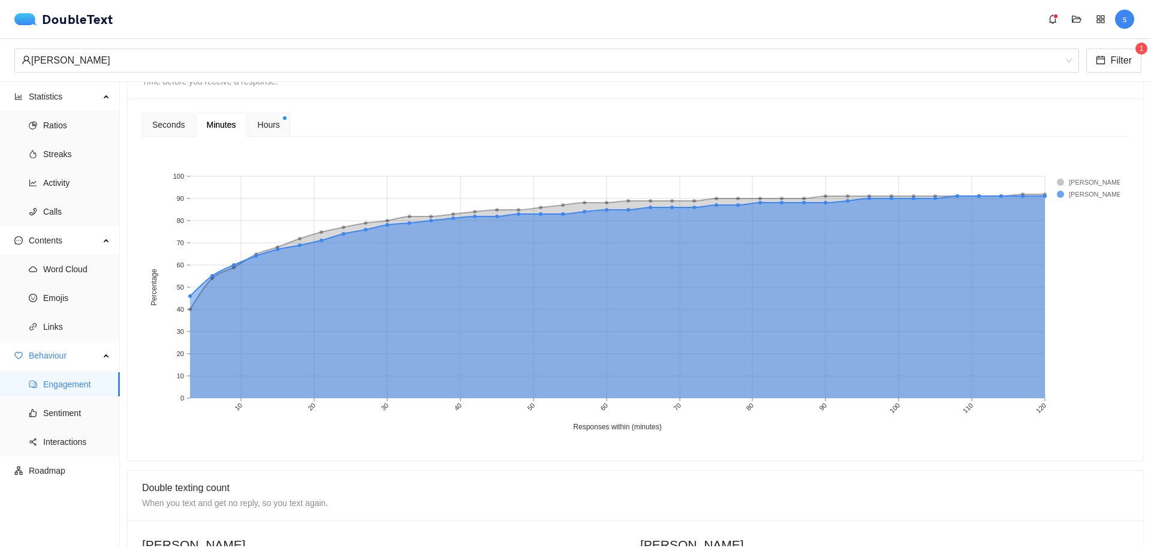
click at [260, 118] on span "Hours" at bounding box center [269, 124] width 22 height 13
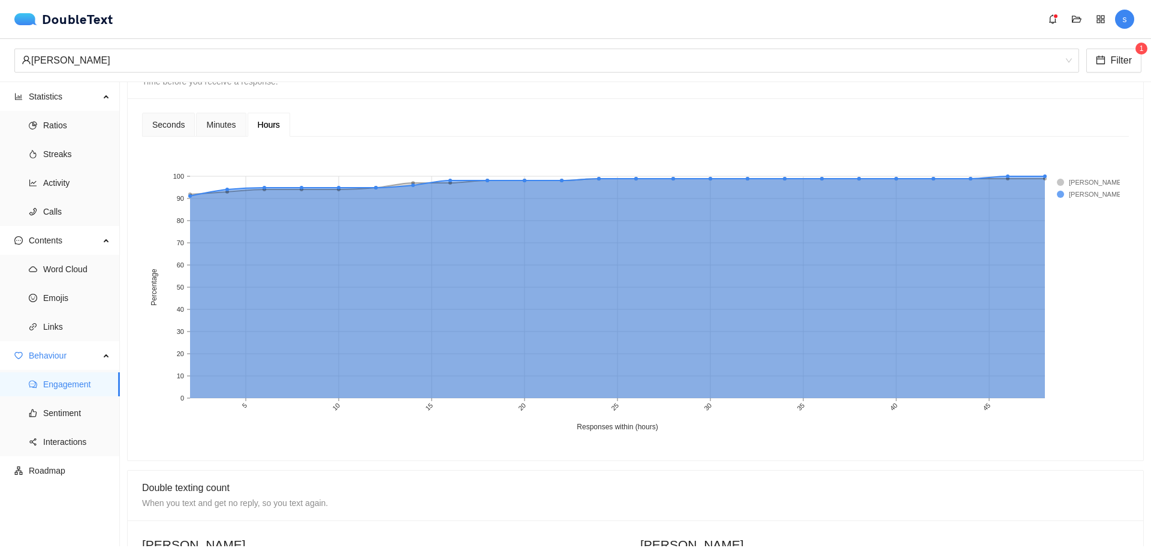
click at [229, 127] on span "Minutes" at bounding box center [220, 124] width 29 height 8
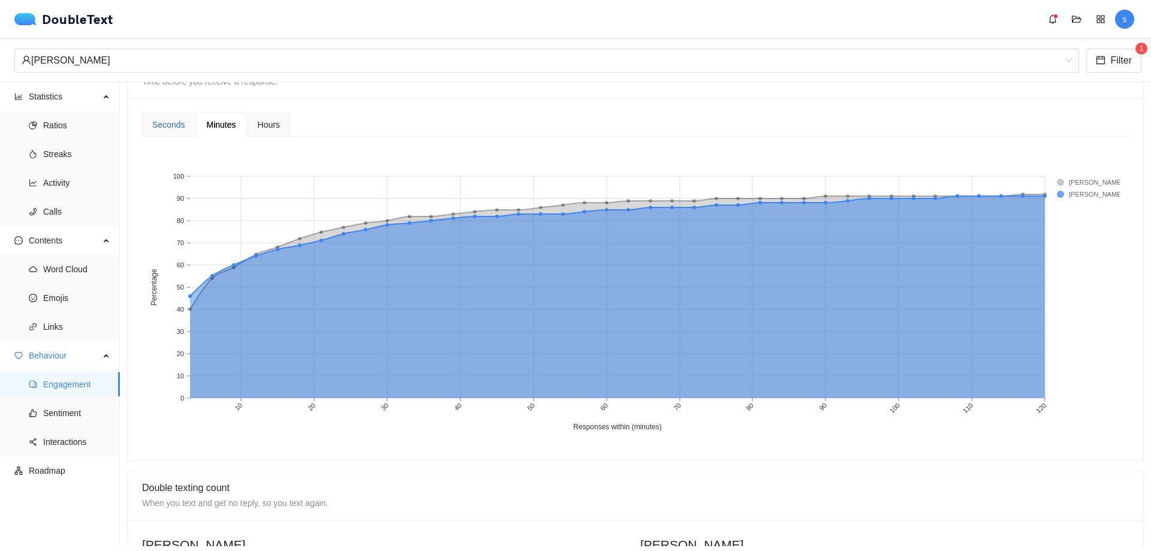
click at [159, 129] on div "Seconds" at bounding box center [168, 124] width 32 height 13
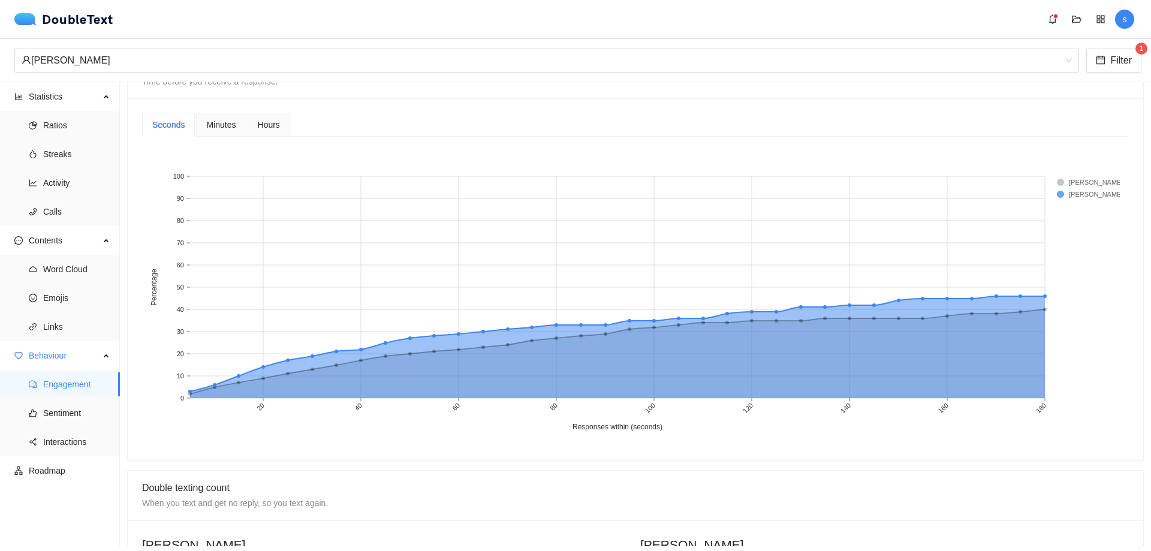
click at [216, 129] on span "Minutes" at bounding box center [220, 124] width 29 height 8
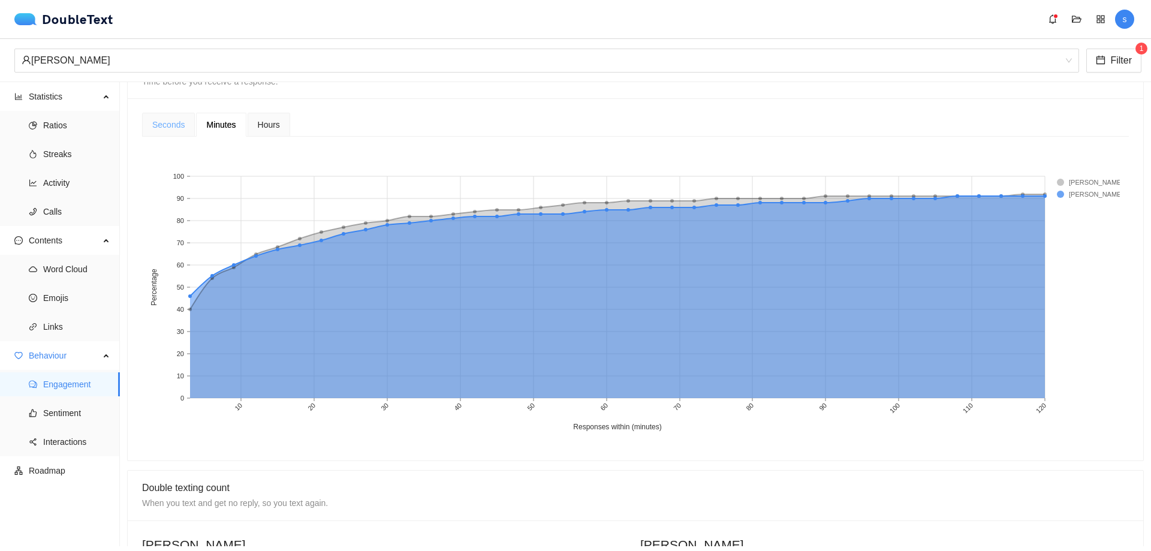
drag, startPoint x: 170, startPoint y: 113, endPoint x: 171, endPoint y: 119, distance: 6.1
click at [171, 113] on div "Seconds" at bounding box center [168, 125] width 53 height 24
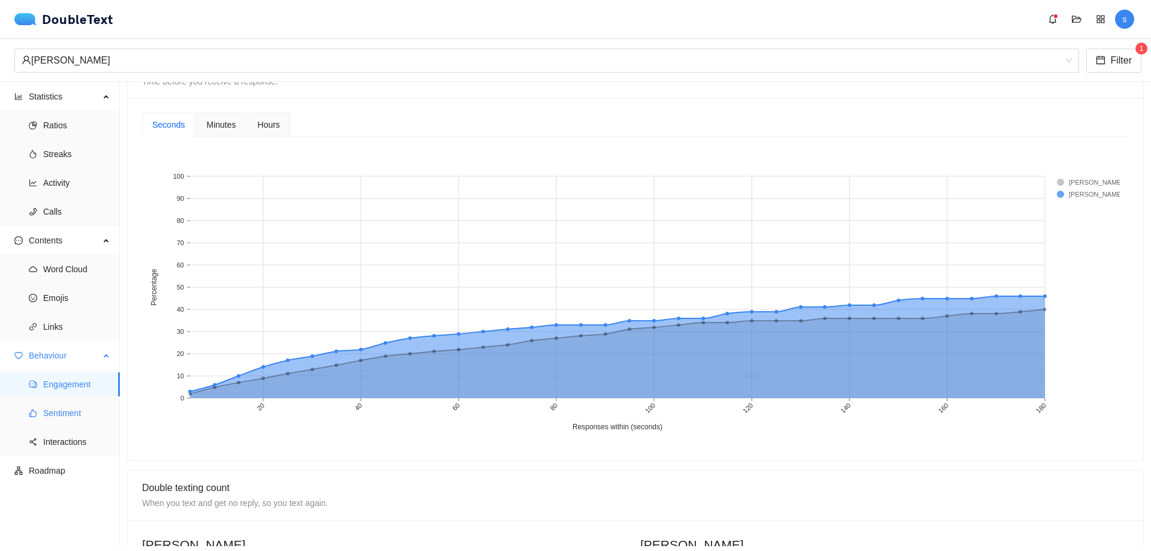
click at [67, 409] on span "Sentiment" at bounding box center [76, 413] width 67 height 24
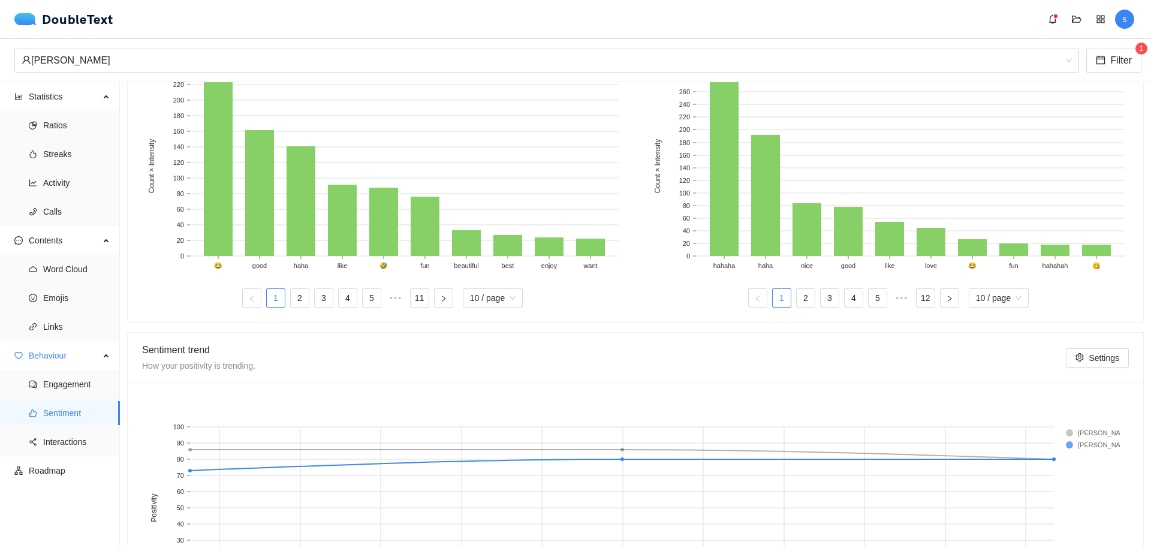
scroll to position [360, 0]
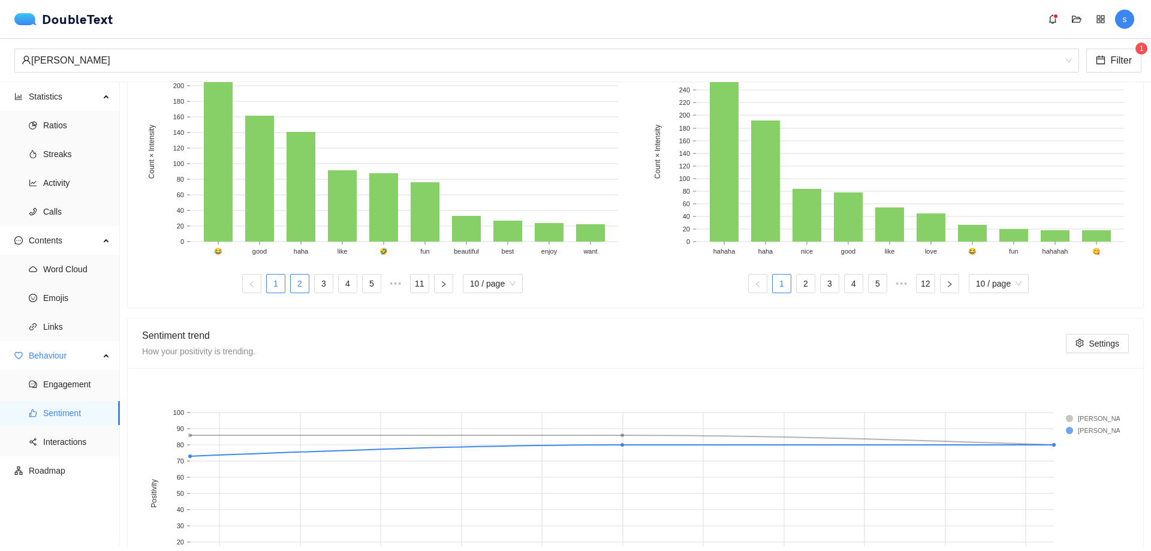
click at [292, 280] on link "2" at bounding box center [300, 284] width 18 height 18
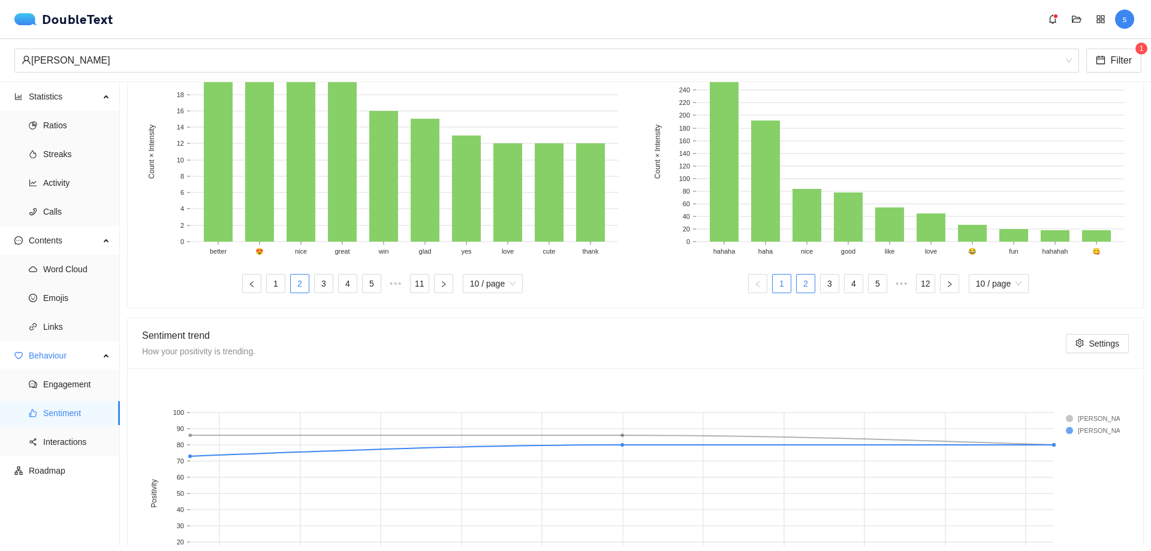
click at [802, 284] on link "2" at bounding box center [806, 284] width 18 height 18
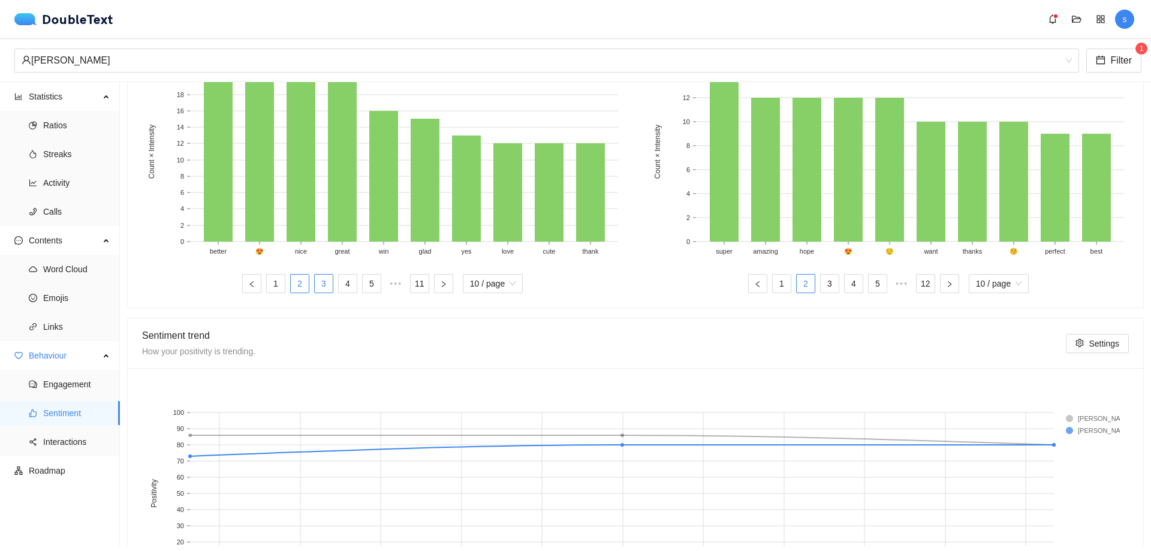
click at [325, 291] on link "3" at bounding box center [324, 284] width 18 height 18
click at [830, 287] on link "3" at bounding box center [830, 284] width 18 height 18
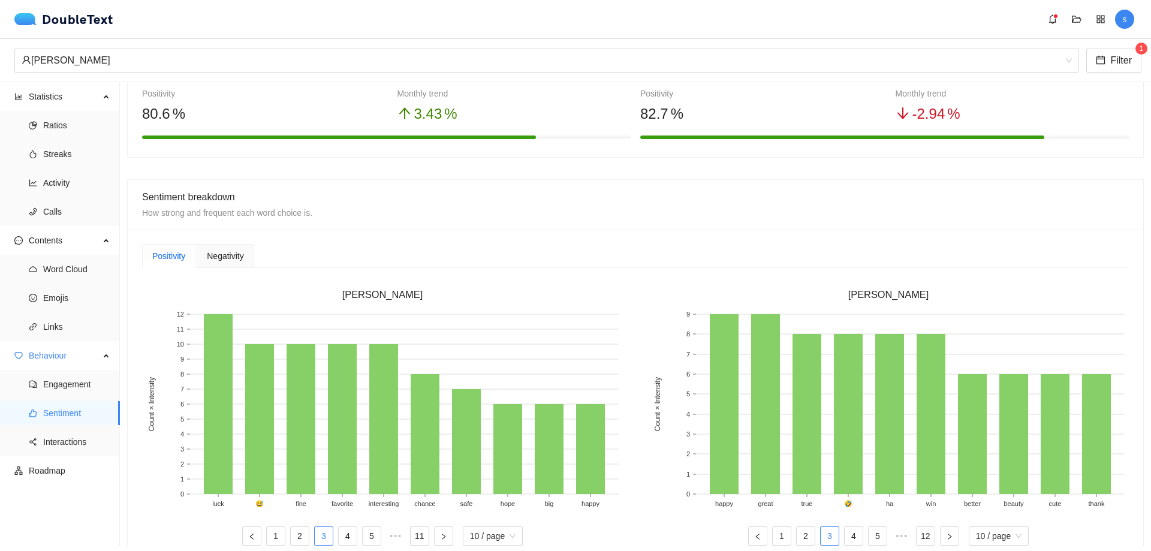
scroll to position [0, 0]
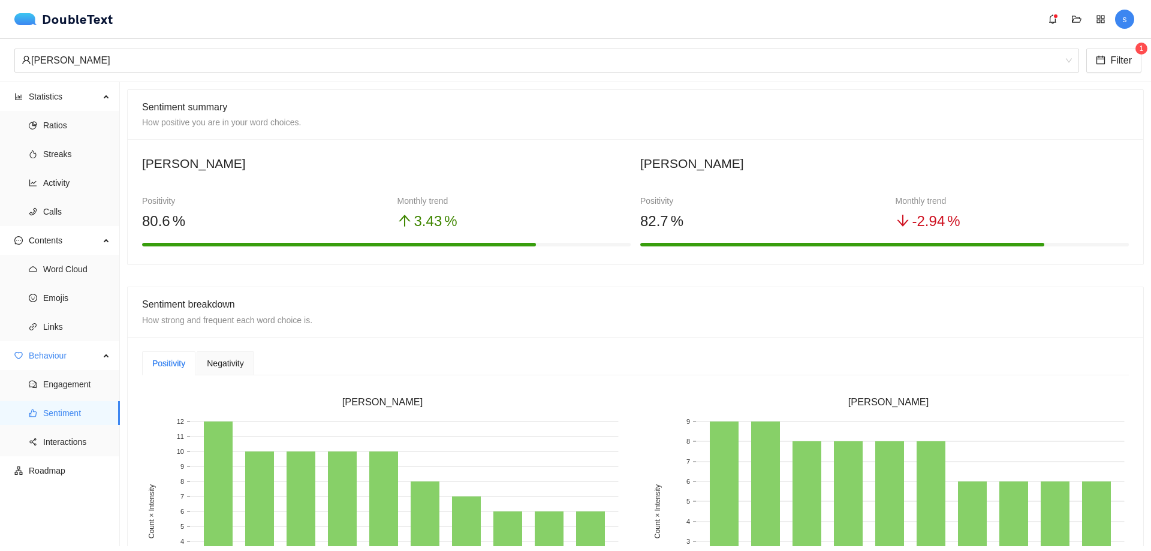
click at [232, 356] on div "Negativity" at bounding box center [225, 363] width 57 height 24
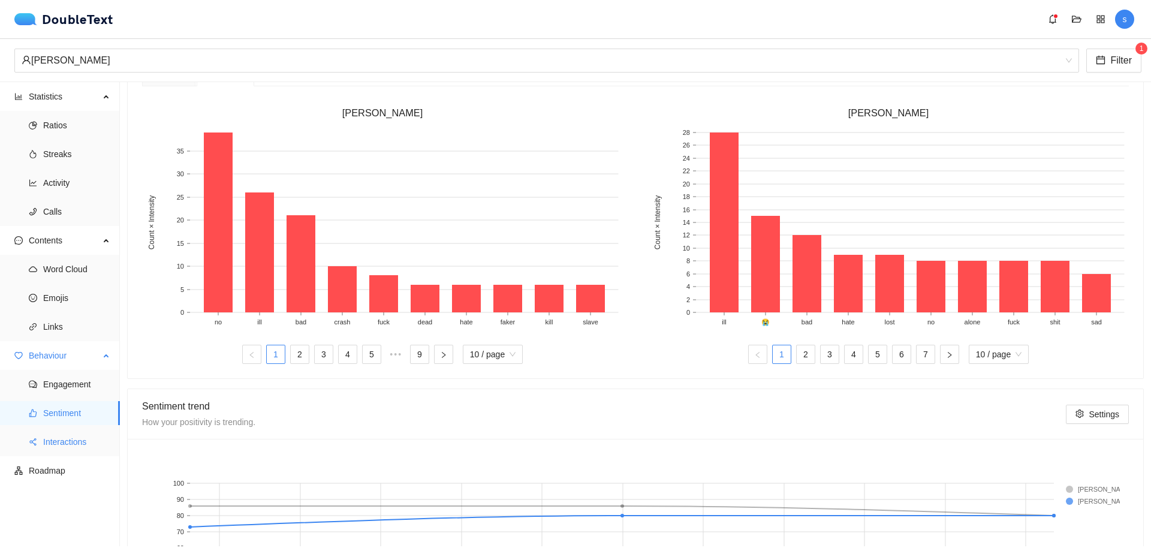
scroll to position [300, 0]
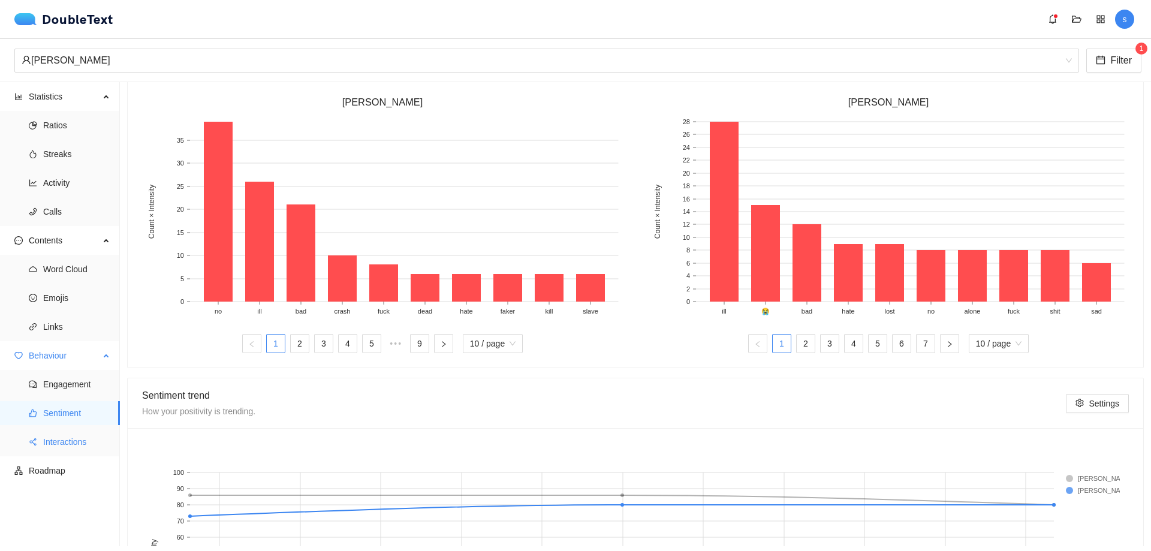
click at [68, 443] on span "Interactions" at bounding box center [76, 442] width 67 height 24
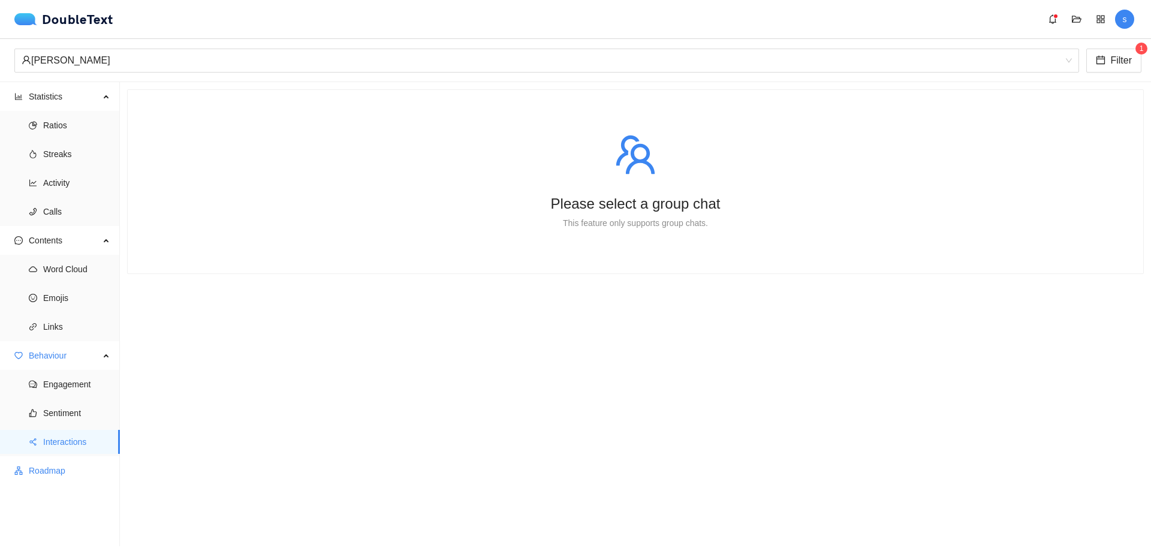
click at [59, 465] on span "Roadmap" at bounding box center [70, 471] width 82 height 24
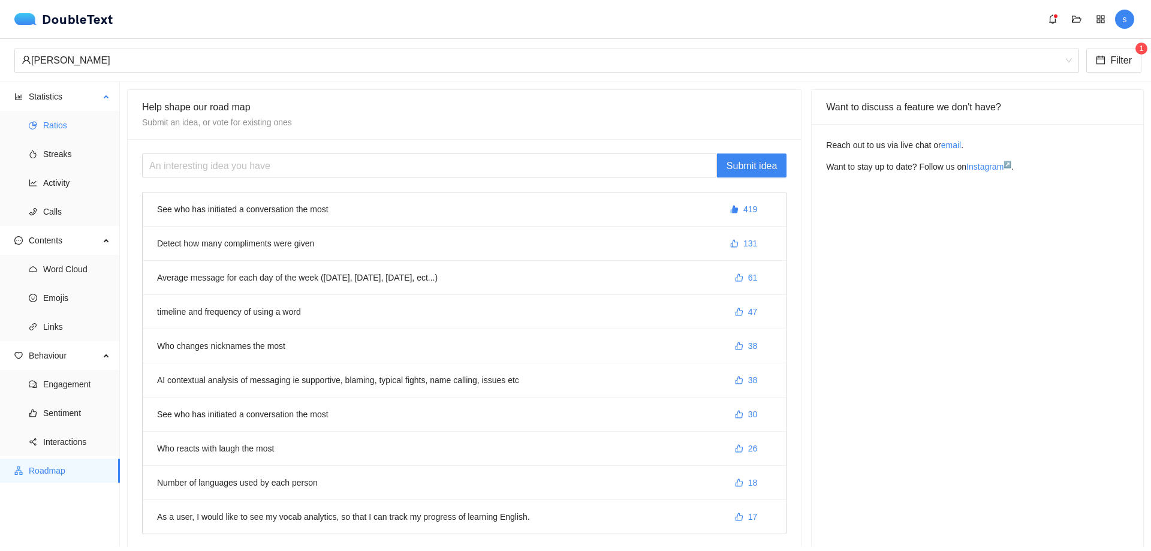
click at [55, 120] on span "Ratios" at bounding box center [76, 125] width 67 height 24
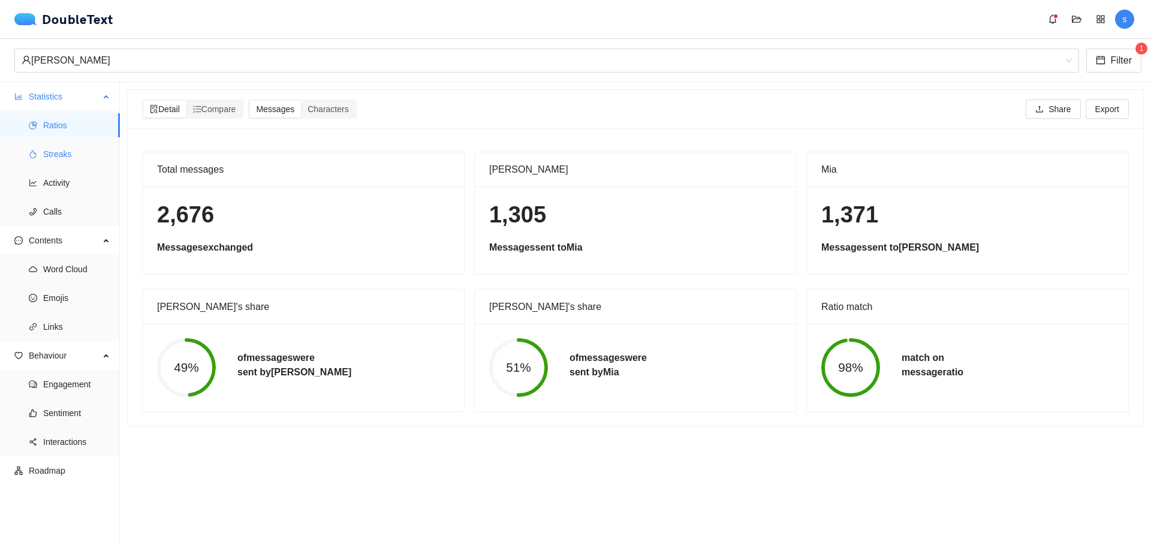
click at [30, 156] on icon "fire" at bounding box center [33, 154] width 7 height 8
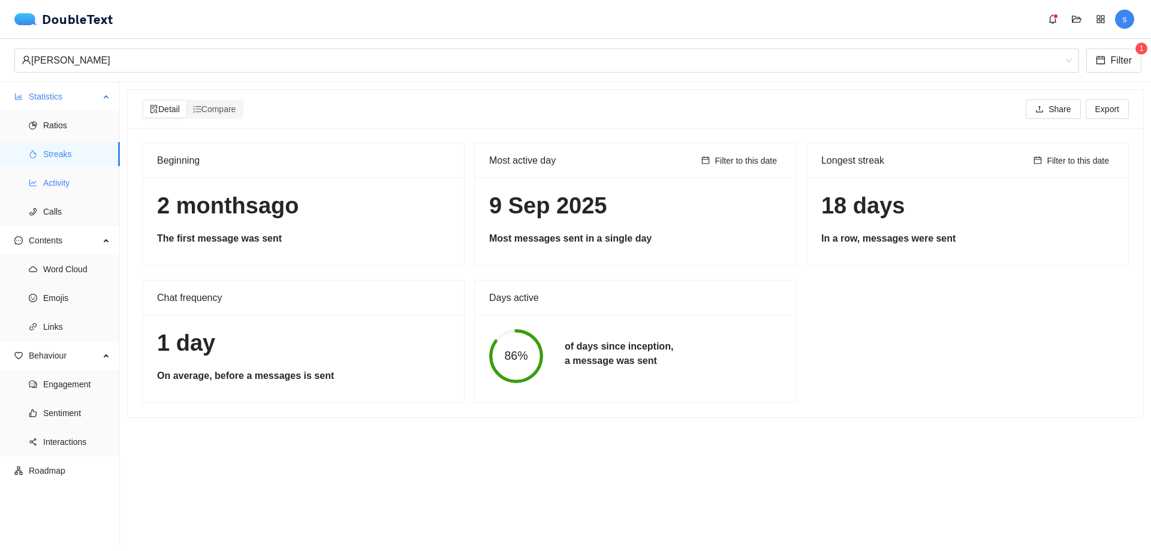
click at [60, 189] on span "Activity" at bounding box center [76, 183] width 67 height 24
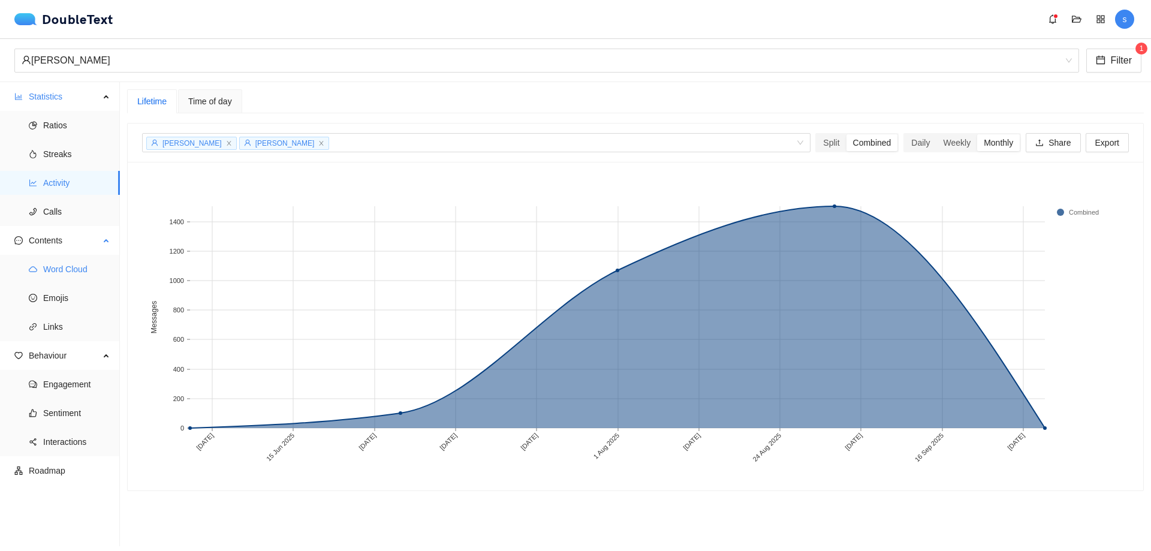
click at [48, 270] on span "Word Cloud" at bounding box center [76, 269] width 67 height 24
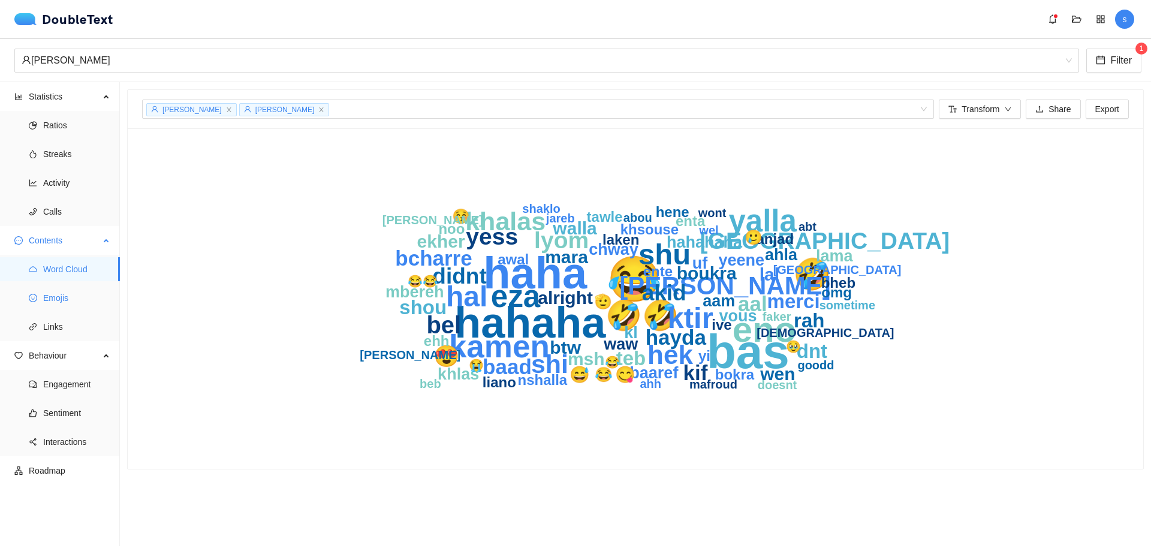
click at [50, 301] on span "Emojis" at bounding box center [76, 298] width 67 height 24
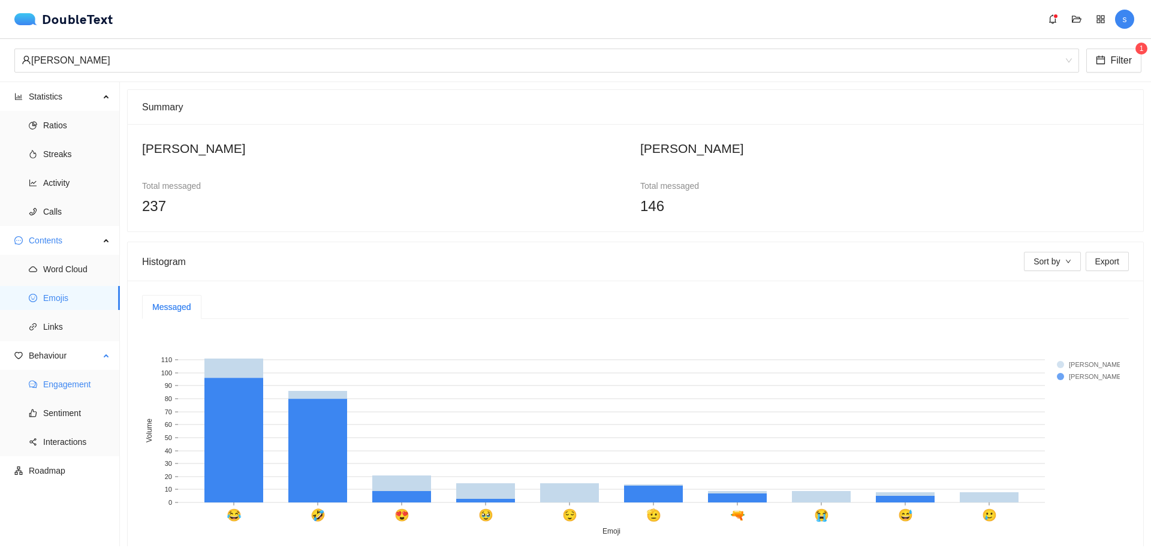
click at [36, 386] on icon "comment" at bounding box center [33, 384] width 8 height 8
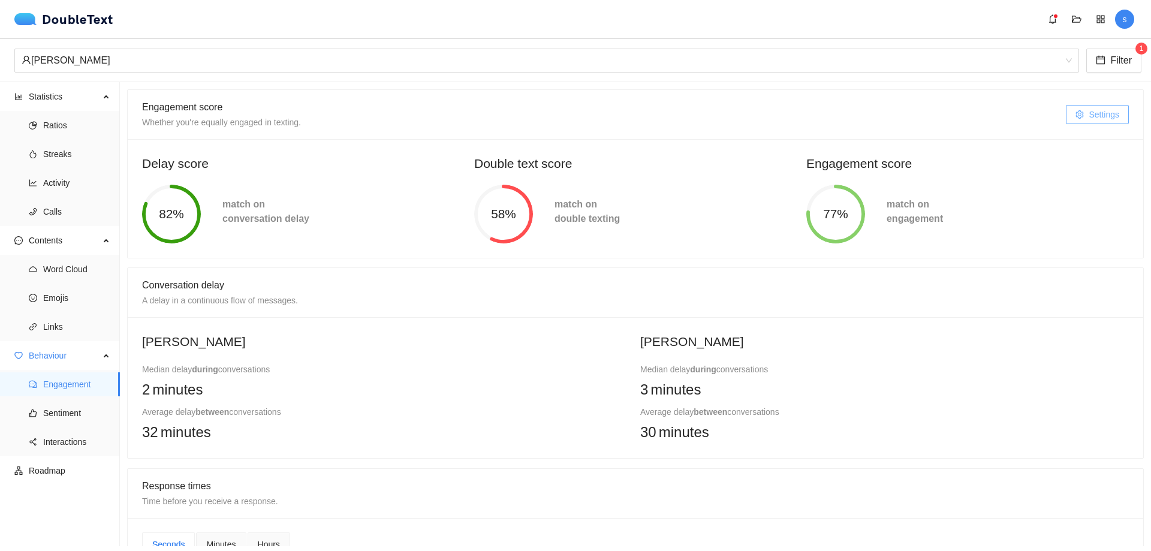
click at [1089, 119] on span "Settings" at bounding box center [1104, 114] width 31 height 13
click at [908, 89] on section "Engagement score Whether you're equally engaged in texting. Settings Delay scor…" at bounding box center [635, 314] width 1031 height 464
click at [1089, 115] on span "Settings" at bounding box center [1104, 114] width 31 height 13
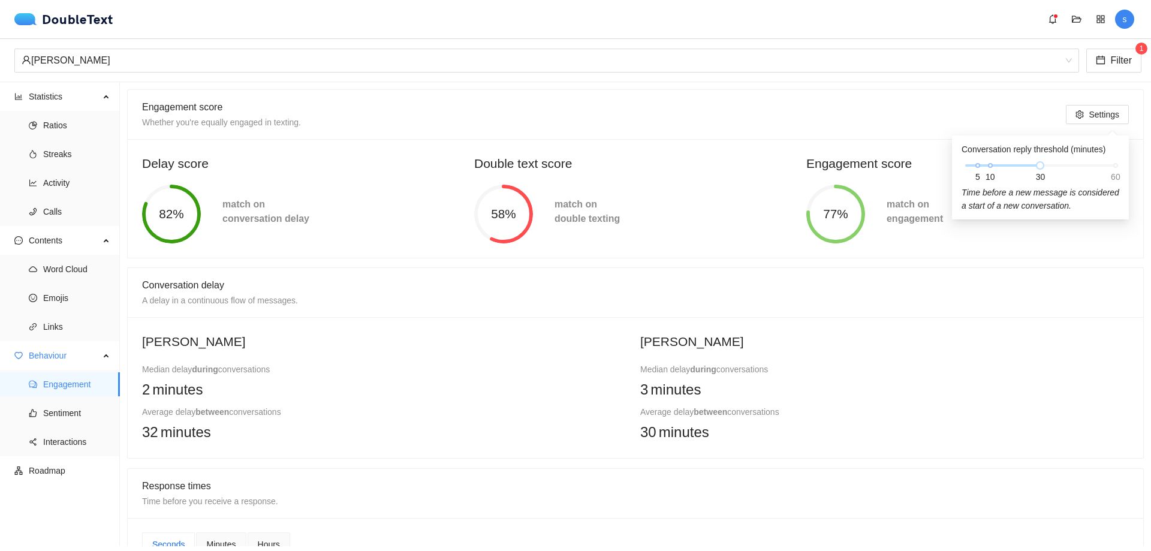
click at [619, 187] on div "58% match on double texting" at bounding box center [635, 214] width 344 height 59
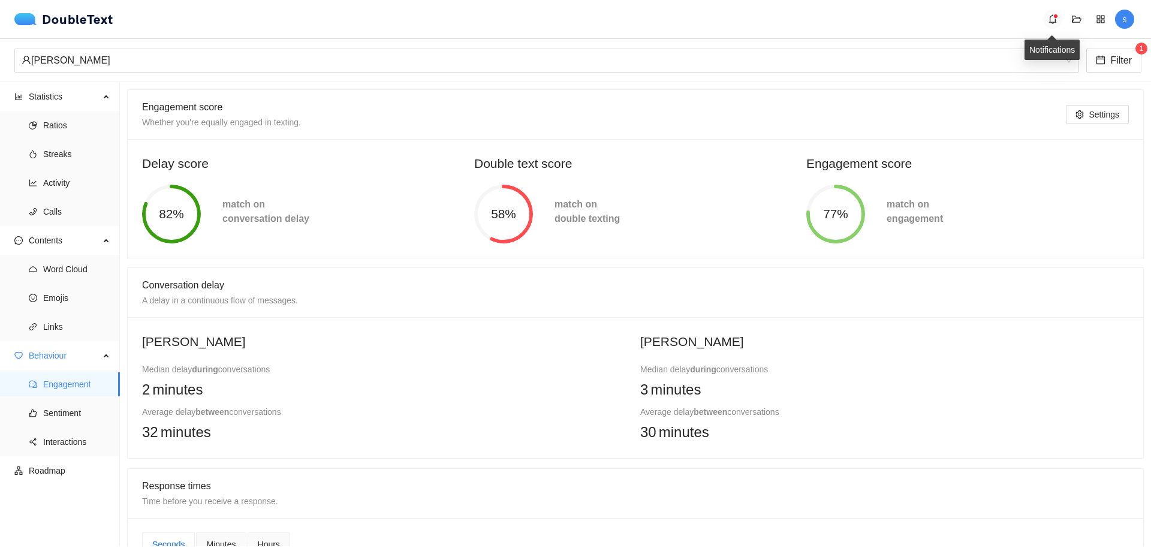
click at [1053, 15] on icon "bell" at bounding box center [1053, 19] width 10 height 10
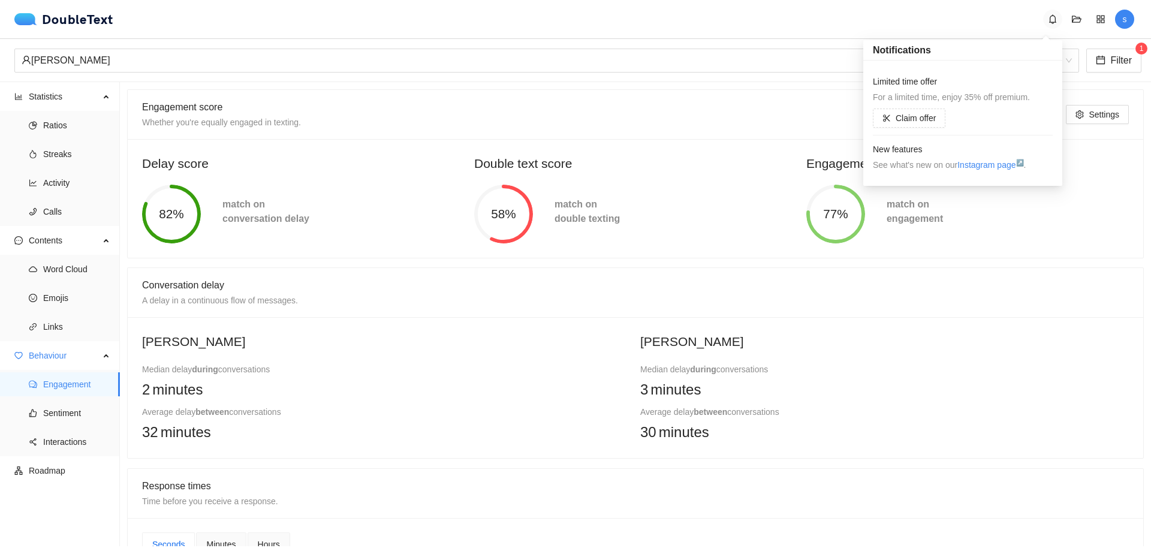
click at [1053, 15] on icon "bell" at bounding box center [1053, 19] width 10 height 10
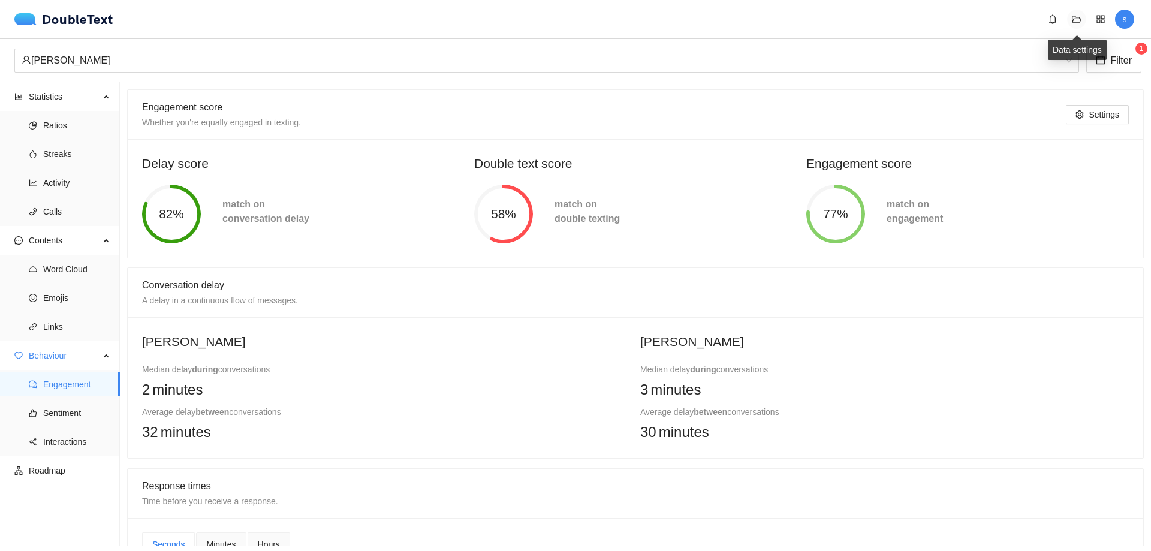
click at [1080, 21] on icon "folder-open" at bounding box center [1077, 19] width 10 height 7
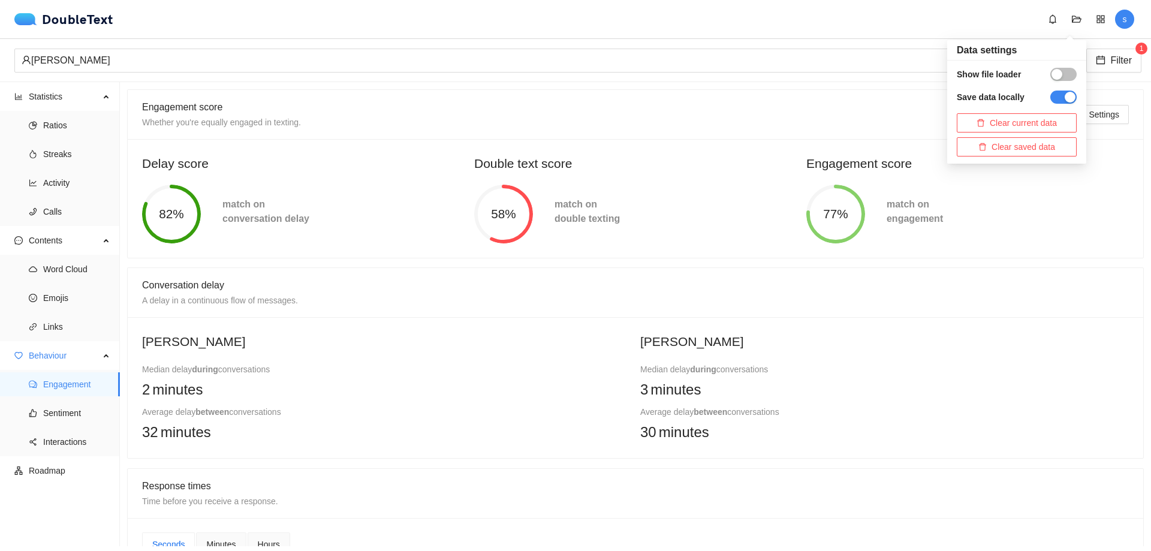
click at [1061, 78] on div "button" at bounding box center [1057, 74] width 11 height 11
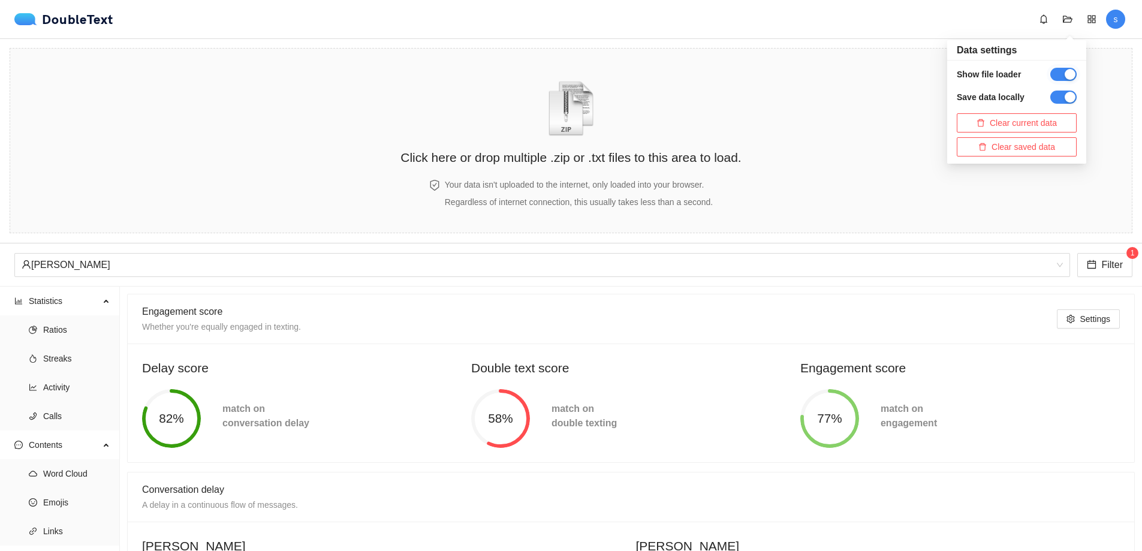
click at [1062, 76] on button "button" at bounding box center [1063, 74] width 26 height 13
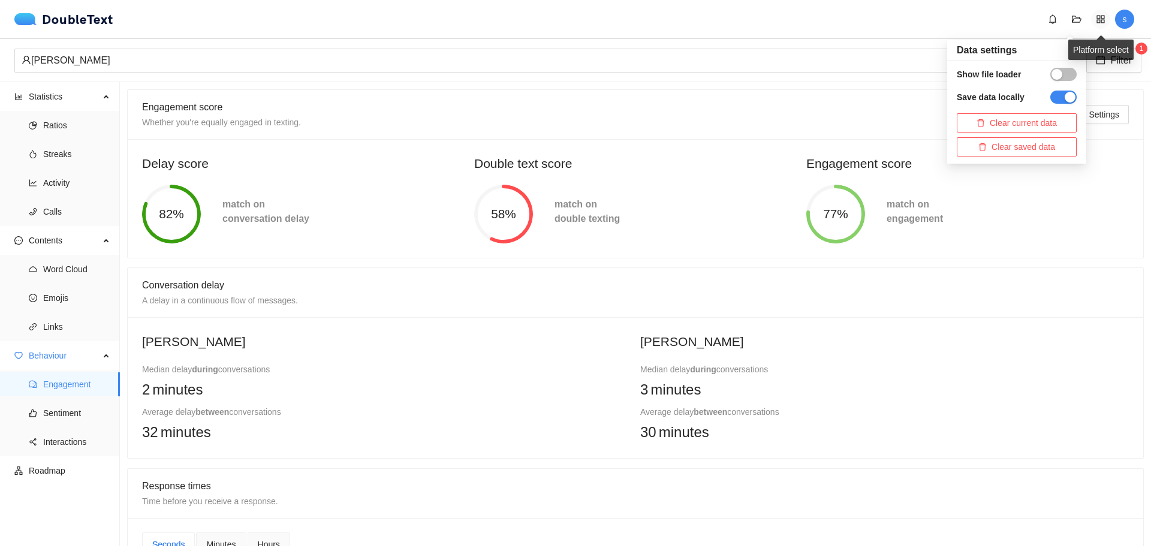
click at [1106, 23] on span "appstore" at bounding box center [1101, 19] width 18 height 10
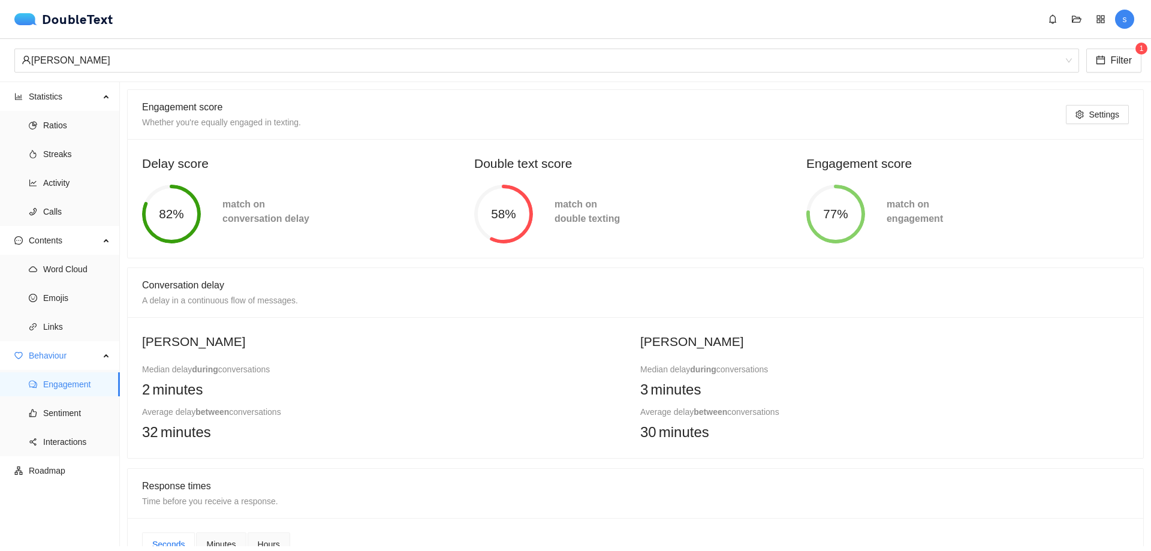
click at [846, 75] on div "[PERSON_NAME] Filter 1" at bounding box center [575, 60] width 1151 height 43
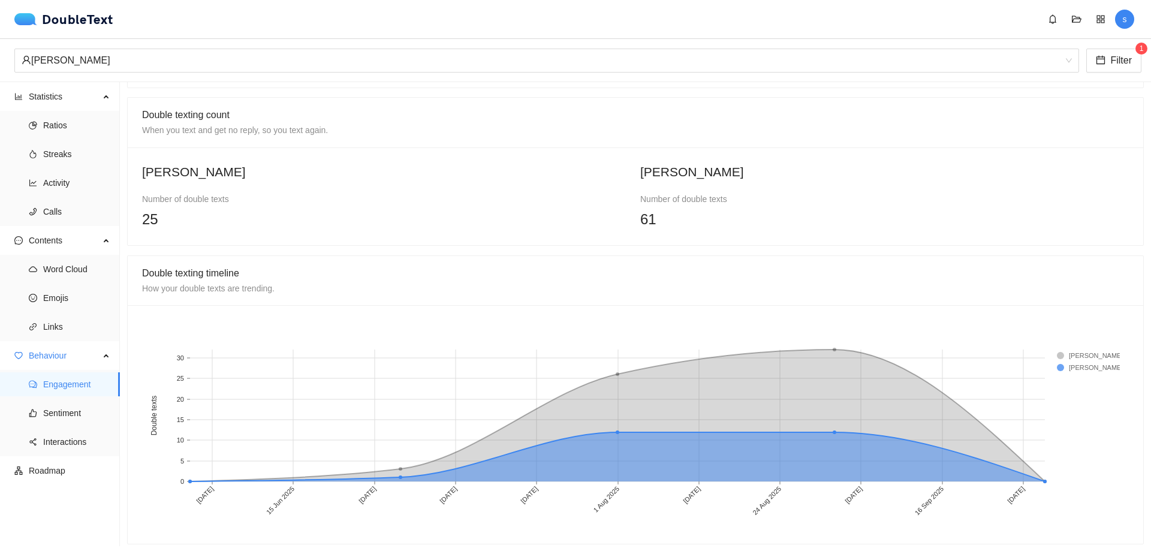
scroll to position [807, 0]
